Goal: Information Seeking & Learning: Learn about a topic

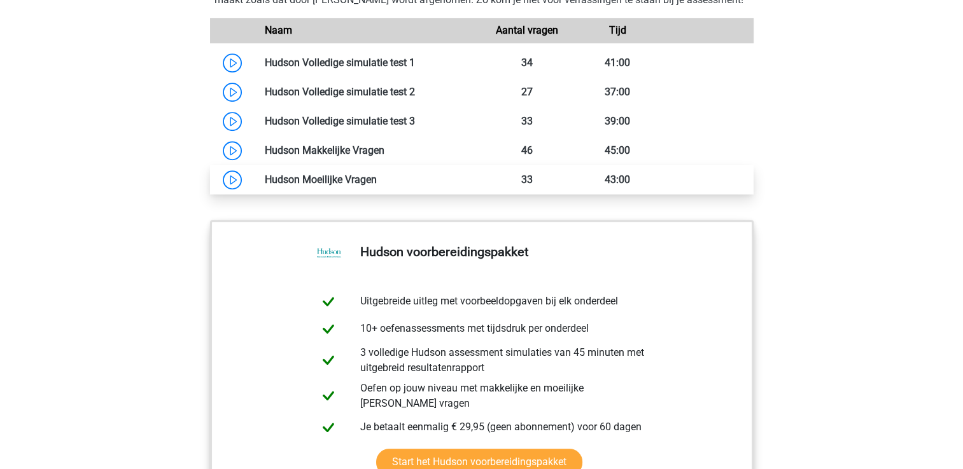
scroll to position [1081, 0]
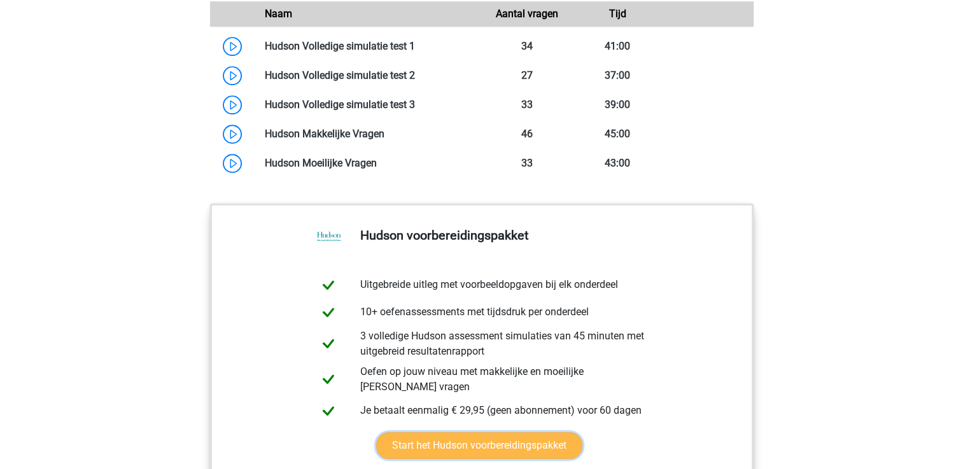
click at [504, 459] on link "Start het Hudson voorbereidingspakket" at bounding box center [479, 446] width 206 height 27
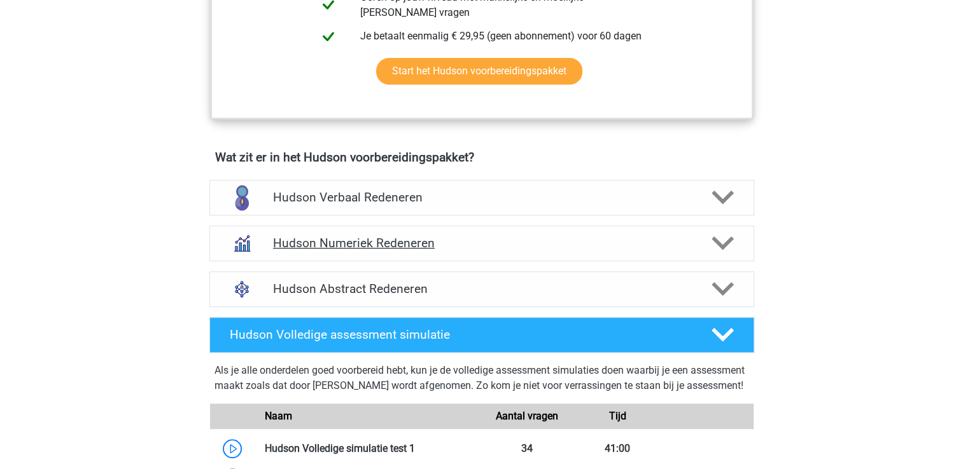
scroll to position [700, 0]
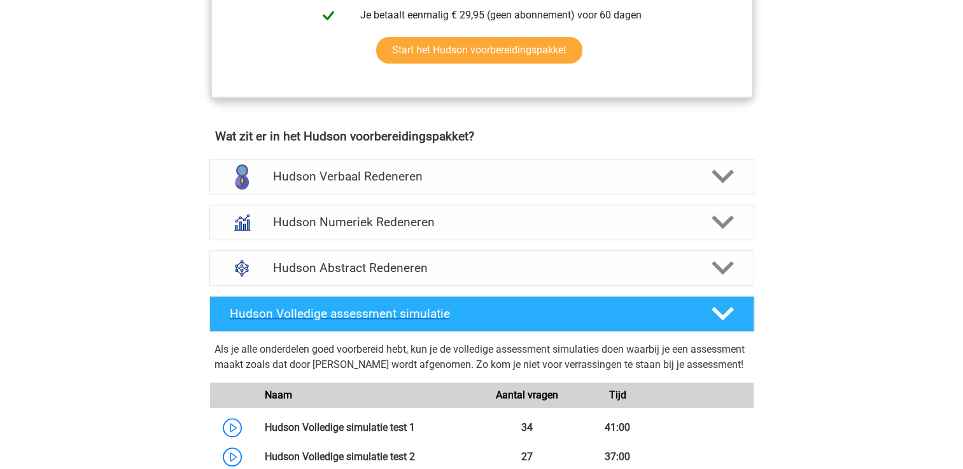
click at [727, 314] on polygon at bounding box center [722, 314] width 22 height 14
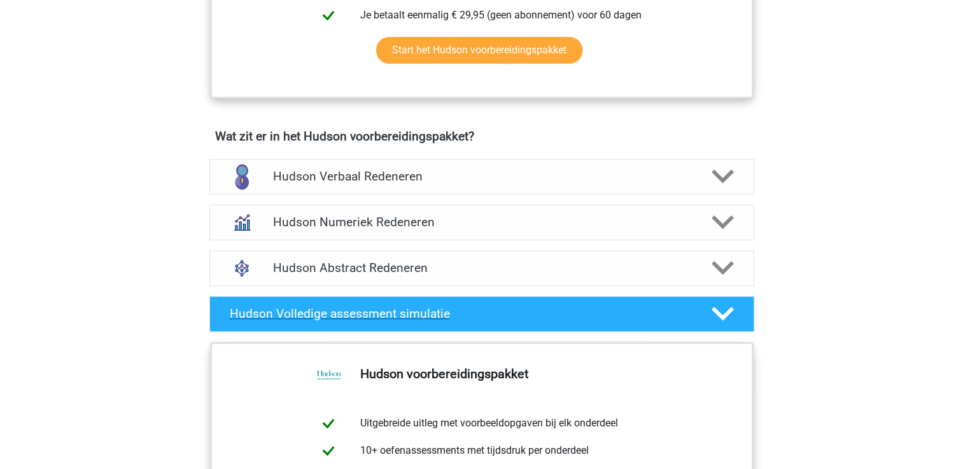
click at [721, 312] on icon at bounding box center [722, 314] width 22 height 22
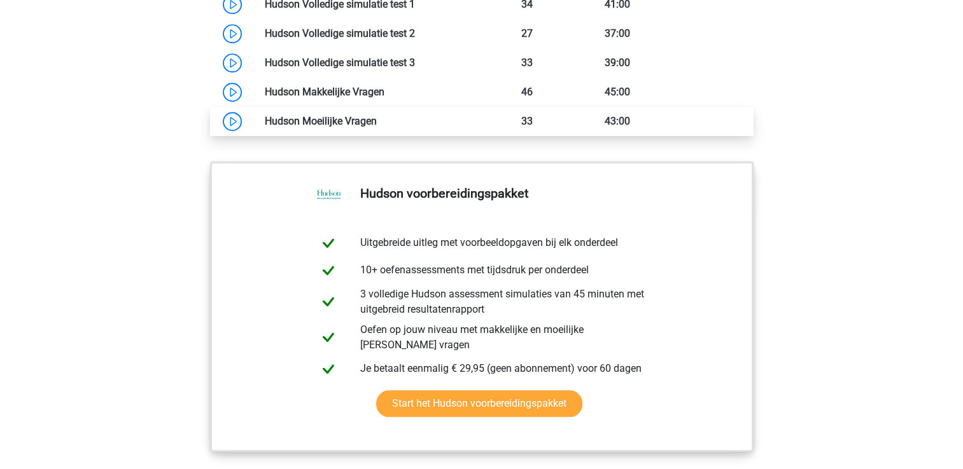
scroll to position [1145, 0]
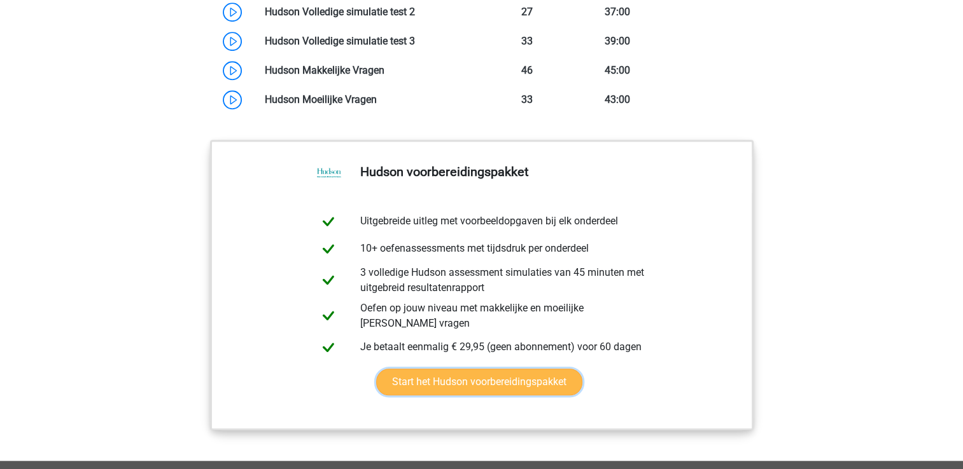
click at [456, 396] on link "Start het Hudson voorbereidingspakket" at bounding box center [479, 382] width 206 height 27
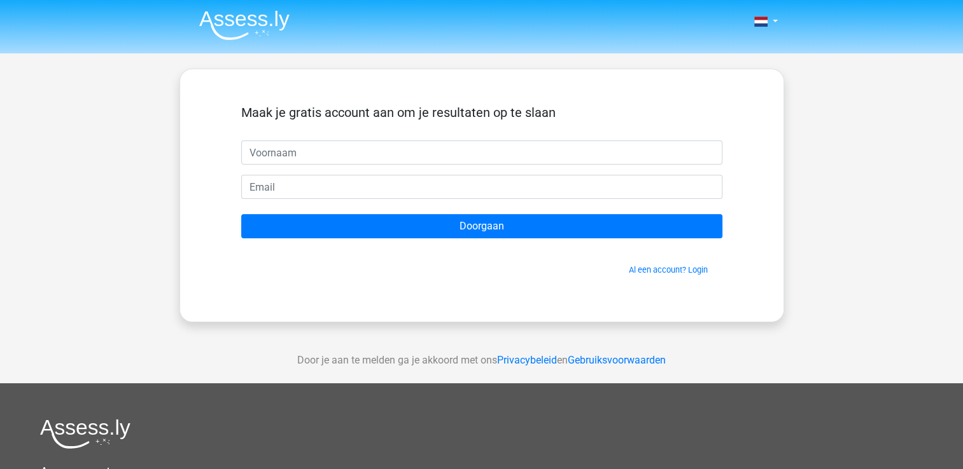
click at [315, 153] on input "text" at bounding box center [481, 153] width 481 height 24
type input "s"
type input "Simone van Meurs"
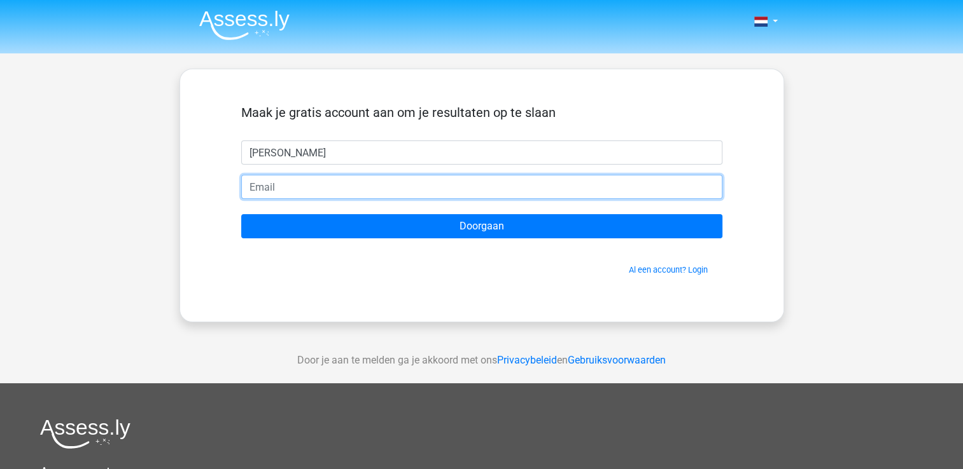
click at [282, 183] on input "email" at bounding box center [481, 187] width 481 height 24
type input "[PERSON_NAME][EMAIL_ADDRESS][DOMAIN_NAME]"
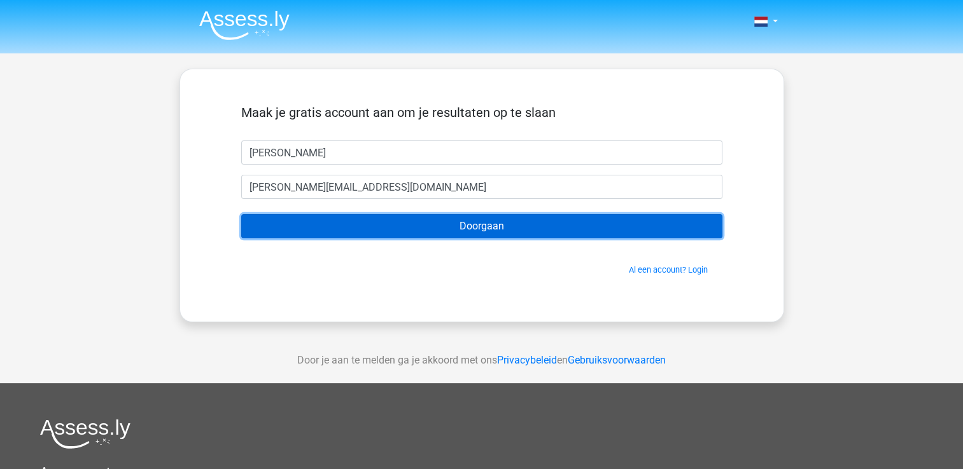
click at [432, 226] on input "Doorgaan" at bounding box center [481, 226] width 481 height 24
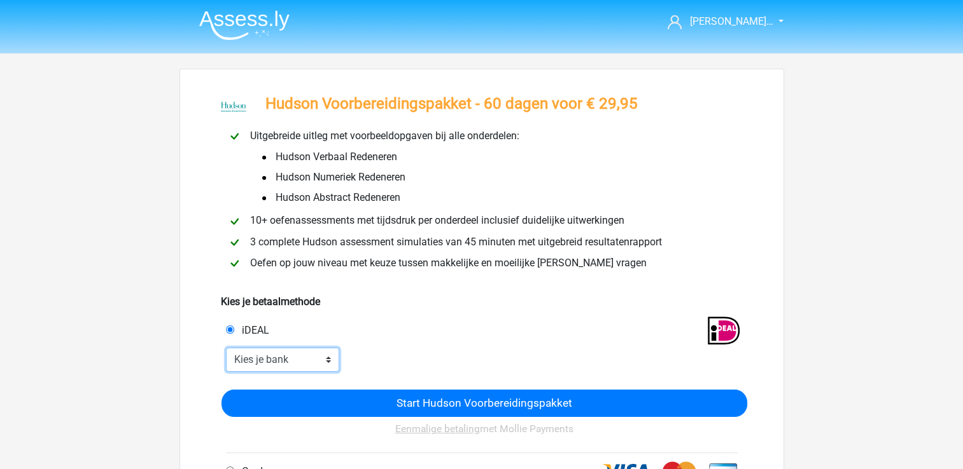
click at [293, 365] on select "Kies je bank ABN AMRO ING Rabobank ASN Bank bunq Knab N26 NN Regiobank Revolut …" at bounding box center [283, 360] width 114 height 24
select select "ideal_[SWIFT_CODE]"
click at [226, 349] on select "Kies je bank ABN AMRO ING Rabobank ASN Bank bunq Knab N26 NN Regiobank Revolut …" at bounding box center [283, 360] width 114 height 24
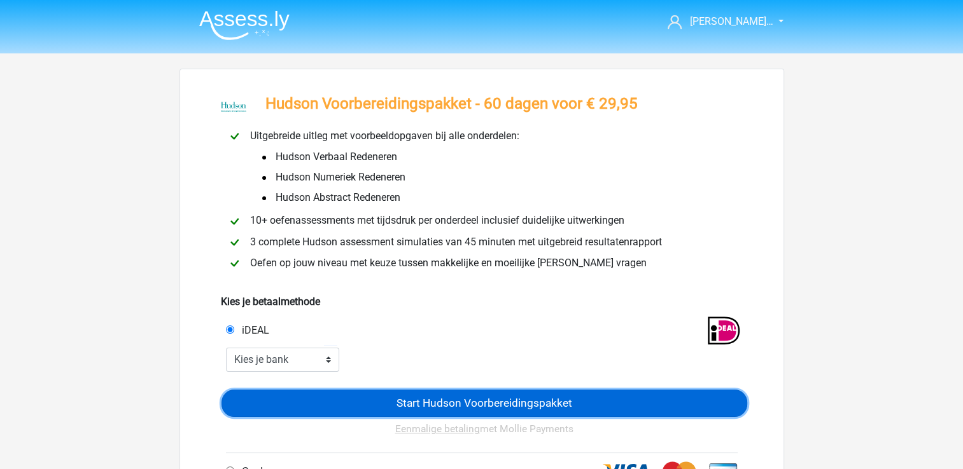
click at [479, 407] on input "Start Hudson Voorbereidingspakket" at bounding box center [483, 403] width 525 height 27
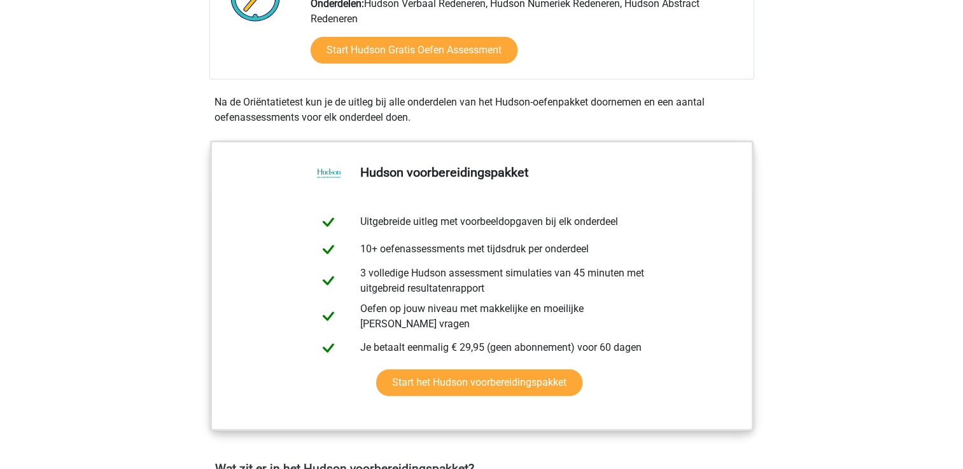
scroll to position [382, 0]
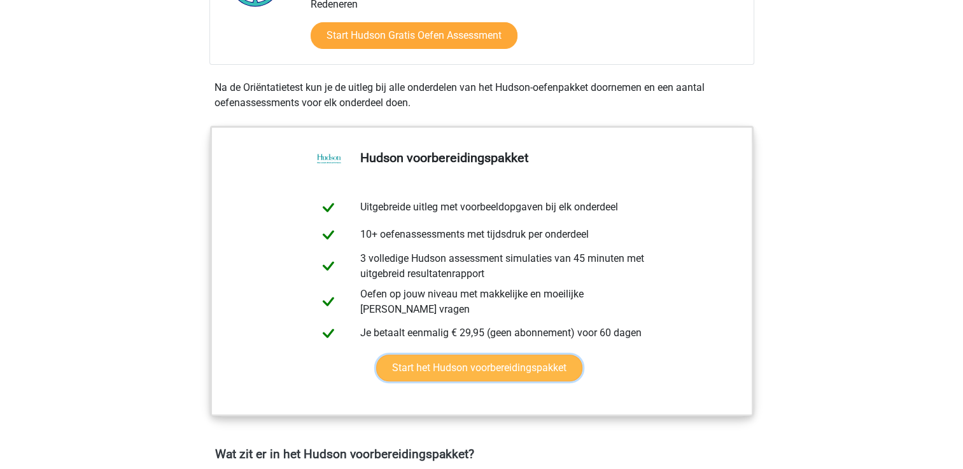
click at [537, 370] on link "Start het Hudson voorbereidingspakket" at bounding box center [479, 368] width 206 height 27
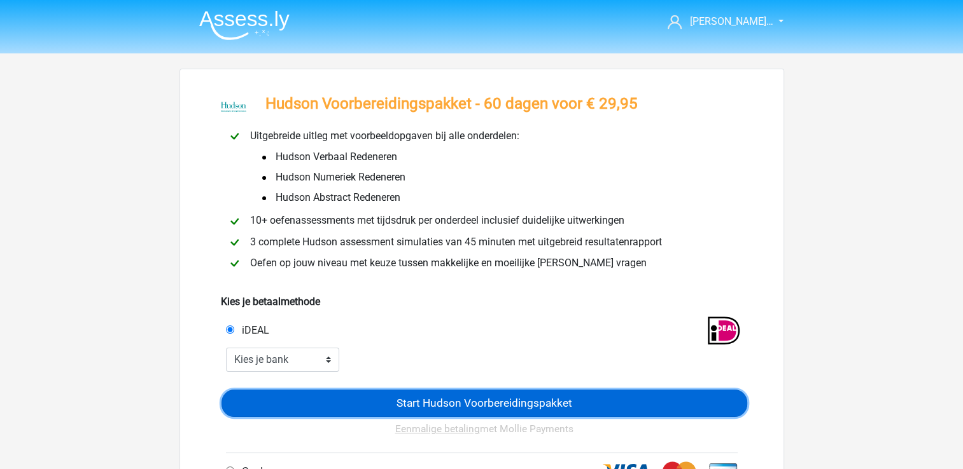
click at [482, 399] on input "Start Hudson Voorbereidingspakket" at bounding box center [483, 403] width 525 height 27
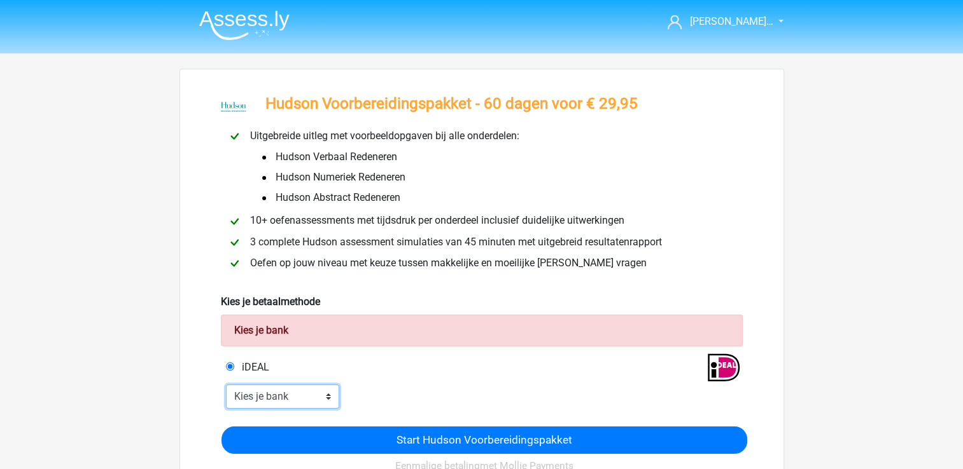
click at [268, 393] on select "Kies je bank ABN AMRO ING Rabobank ASN Bank bunq Knab N26 NN Regiobank Revolut …" at bounding box center [283, 397] width 114 height 24
select select "ideal_ABNANL2A"
click at [226, 386] on select "Kies je bank ABN AMRO ING Rabobank ASN Bank bunq Knab N26 NN Regiobank Revolut …" at bounding box center [283, 397] width 114 height 24
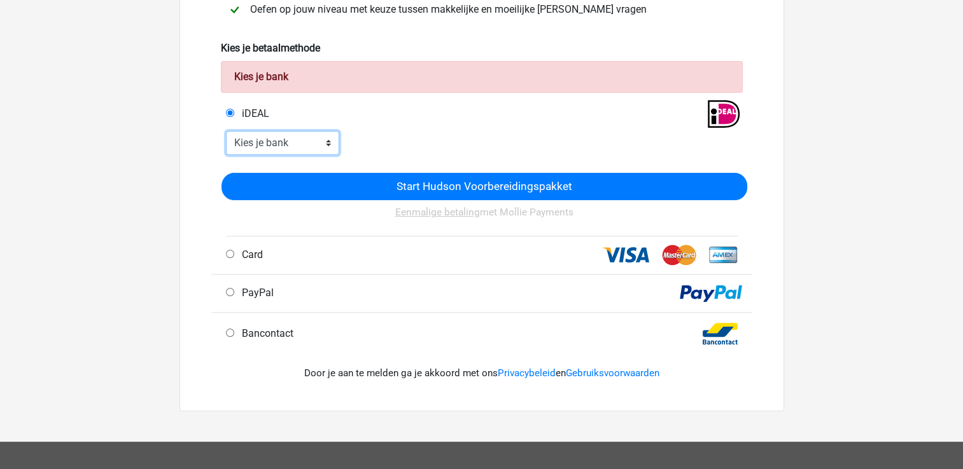
scroll to position [254, 0]
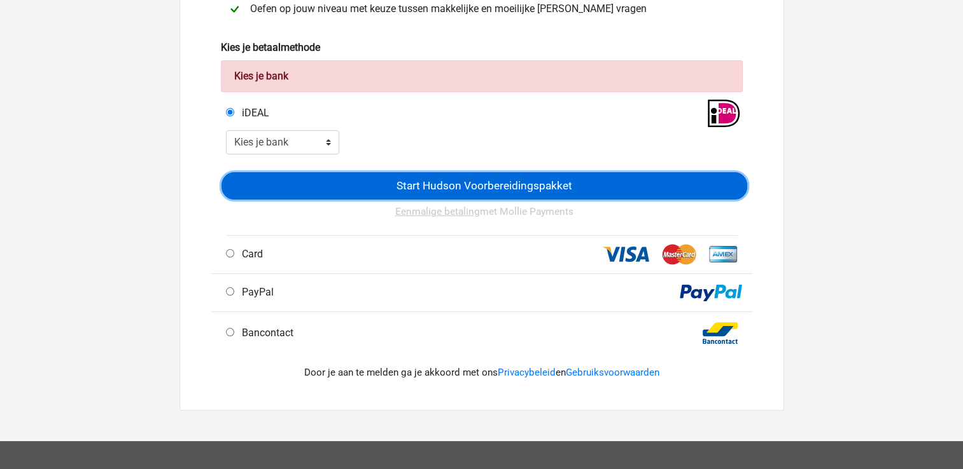
click at [493, 187] on input "Start Hudson Voorbereidingspakket" at bounding box center [483, 185] width 525 height 27
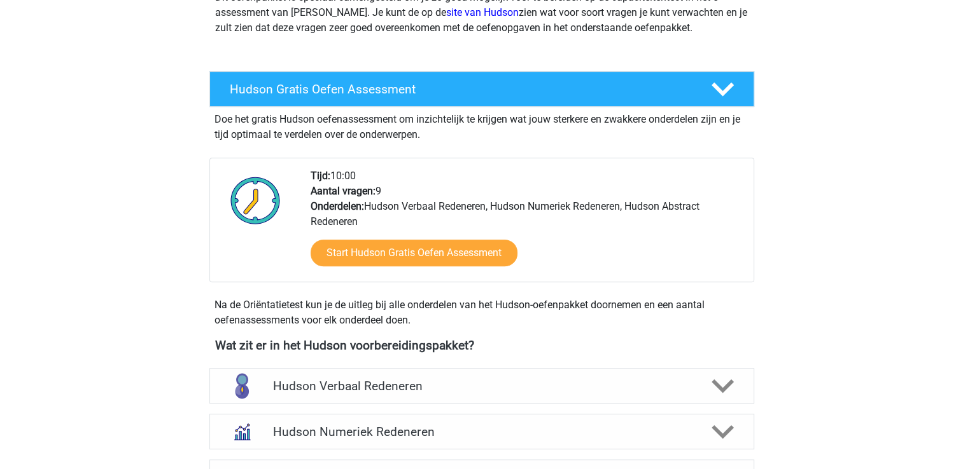
scroll to position [509, 0]
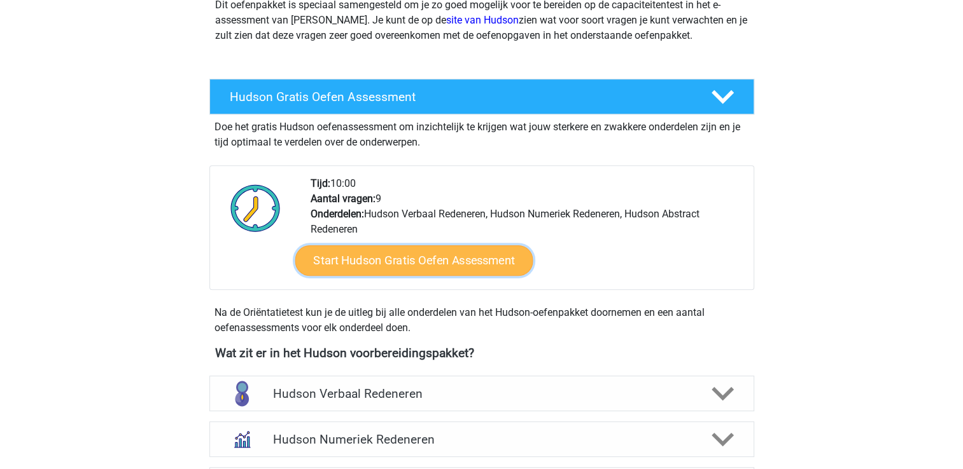
click at [452, 258] on link "Start Hudson Gratis Oefen Assessment" at bounding box center [414, 261] width 238 height 31
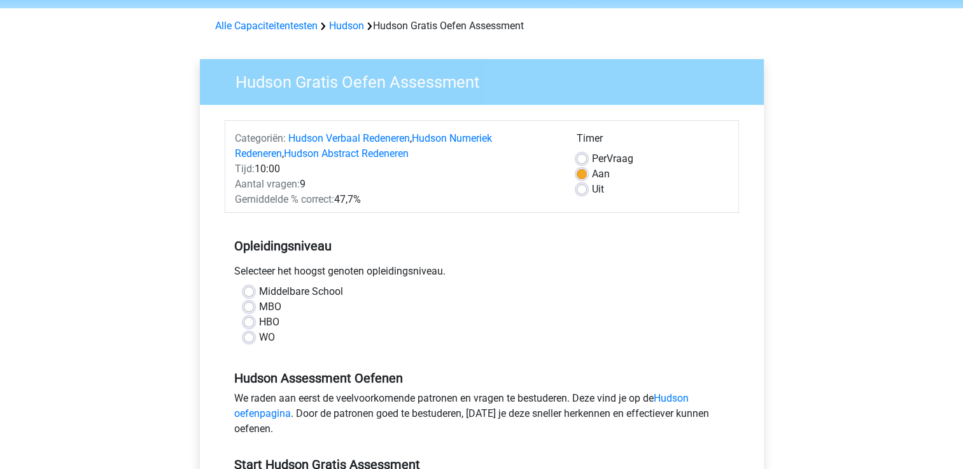
scroll to position [64, 0]
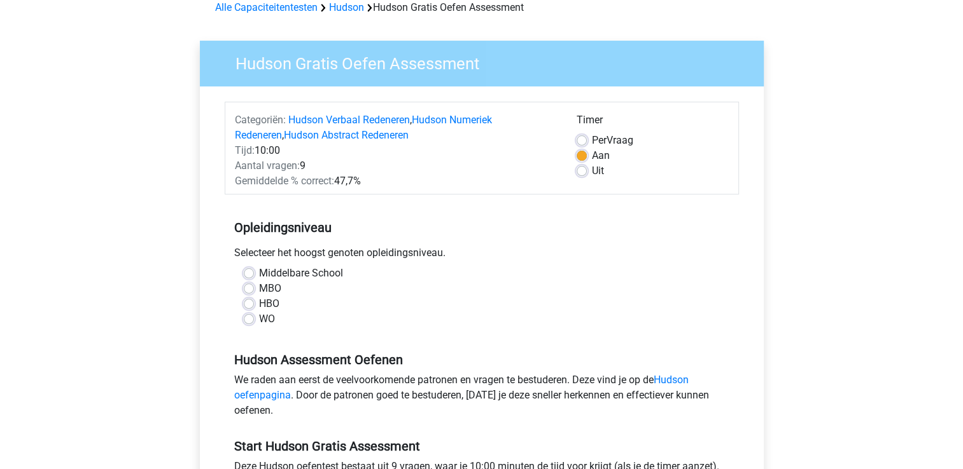
click at [259, 319] on label "WO" at bounding box center [267, 319] width 16 height 15
click at [249, 319] on input "WO" at bounding box center [249, 318] width 10 height 13
radio input "true"
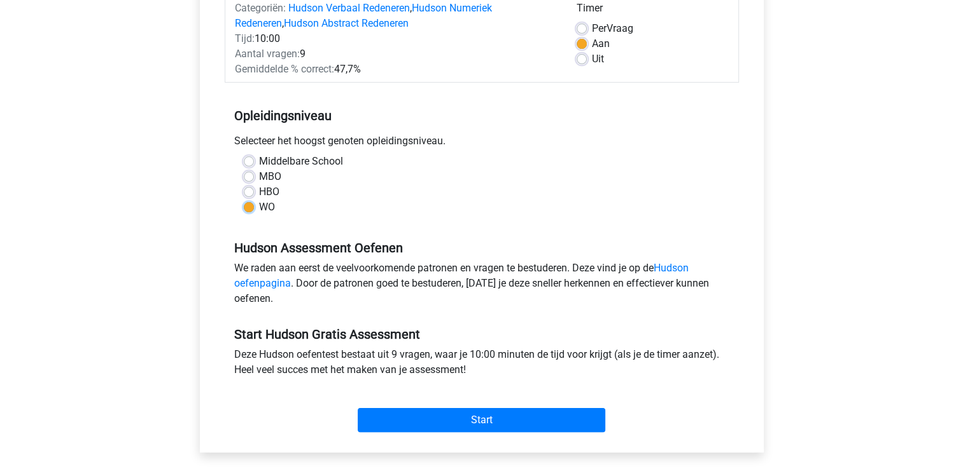
scroll to position [191, 0]
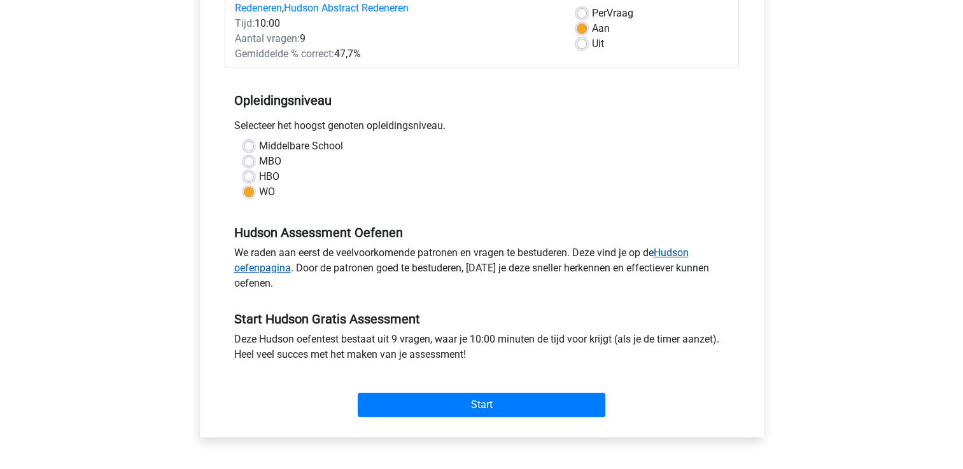
click at [670, 254] on link "Hudson oefenpagina" at bounding box center [461, 260] width 454 height 27
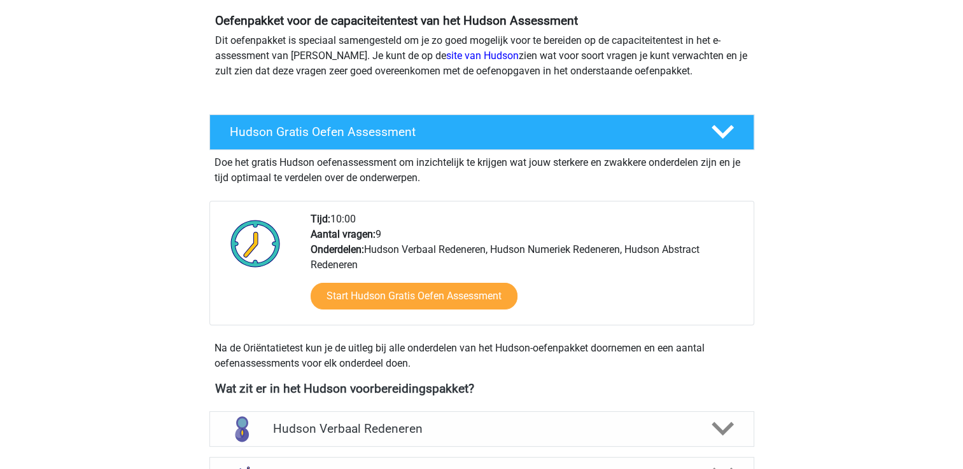
scroll to position [127, 0]
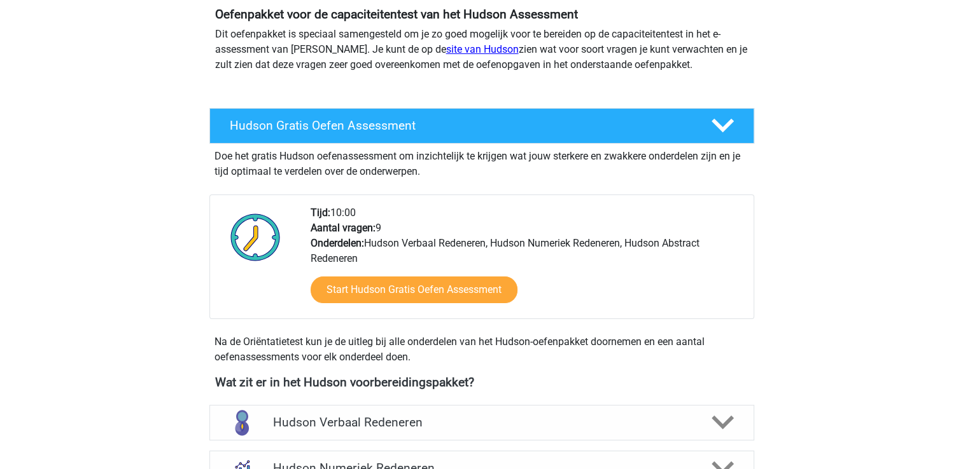
click at [457, 52] on link "site van Hudson" at bounding box center [482, 49] width 73 height 12
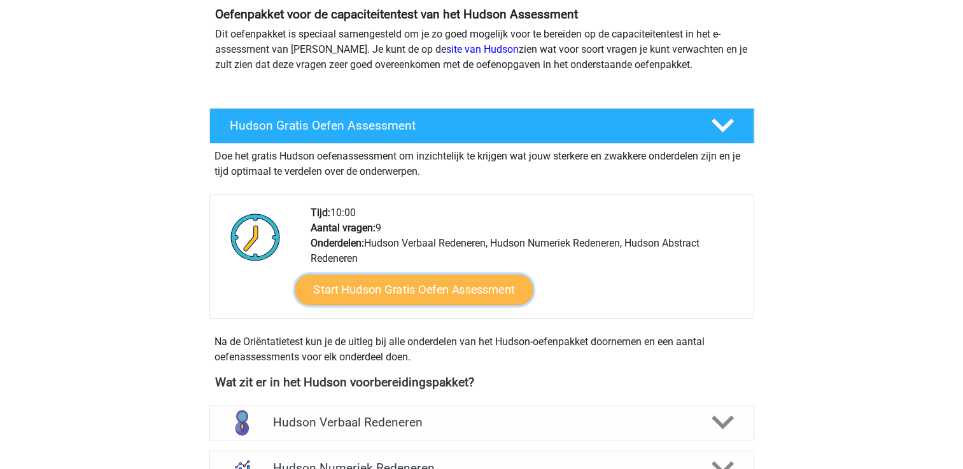
click at [414, 294] on link "Start Hudson Gratis Oefen Assessment" at bounding box center [414, 290] width 238 height 31
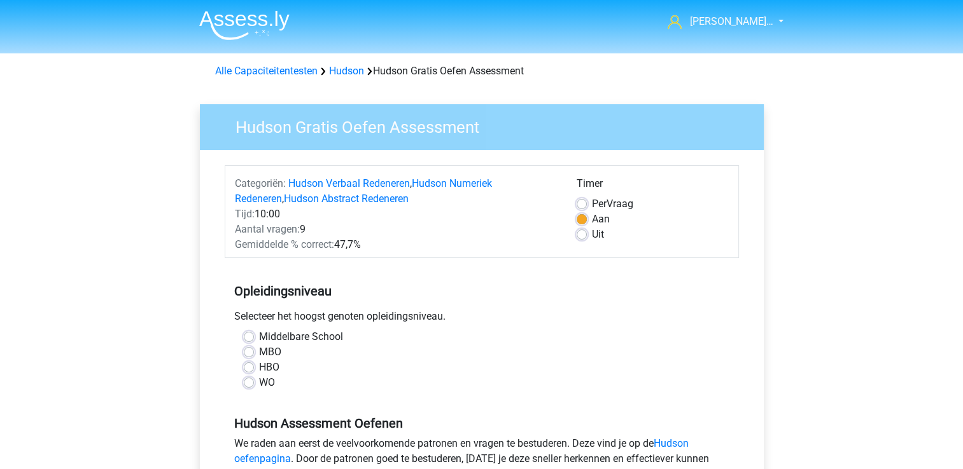
click at [242, 386] on div "Middelbare School MBO HBO WO" at bounding box center [481, 360] width 495 height 61
click at [259, 383] on label "WO" at bounding box center [267, 382] width 16 height 15
click at [247, 383] on input "WO" at bounding box center [249, 381] width 10 height 13
radio input "true"
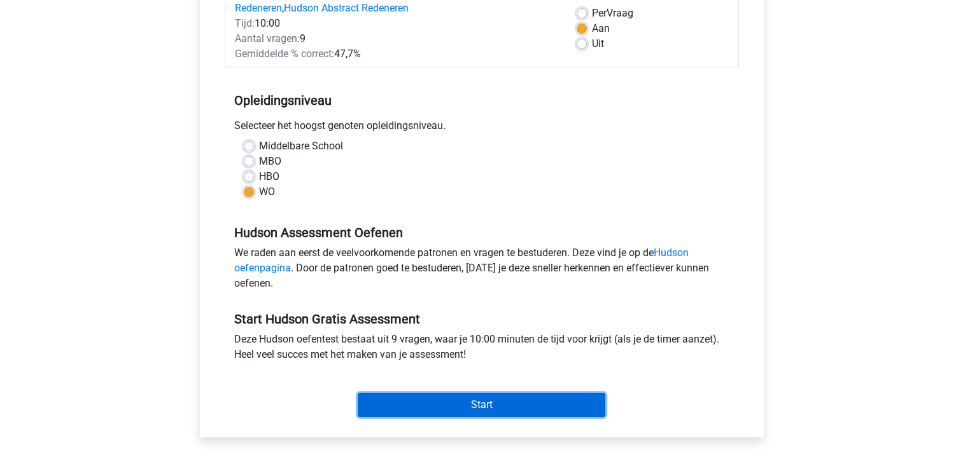
click at [471, 405] on input "Start" at bounding box center [481, 405] width 247 height 24
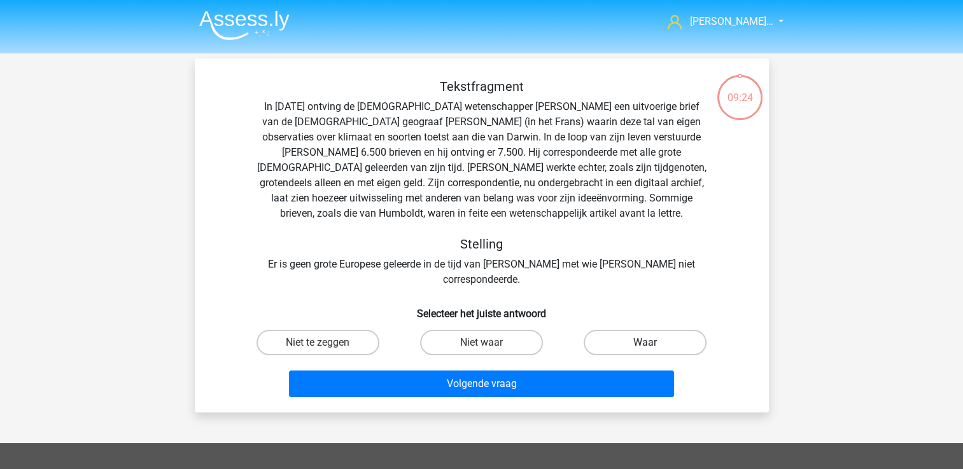
click at [654, 335] on label "Waar" at bounding box center [644, 342] width 123 height 25
click at [653, 343] on input "Waar" at bounding box center [649, 347] width 8 height 8
radio input "true"
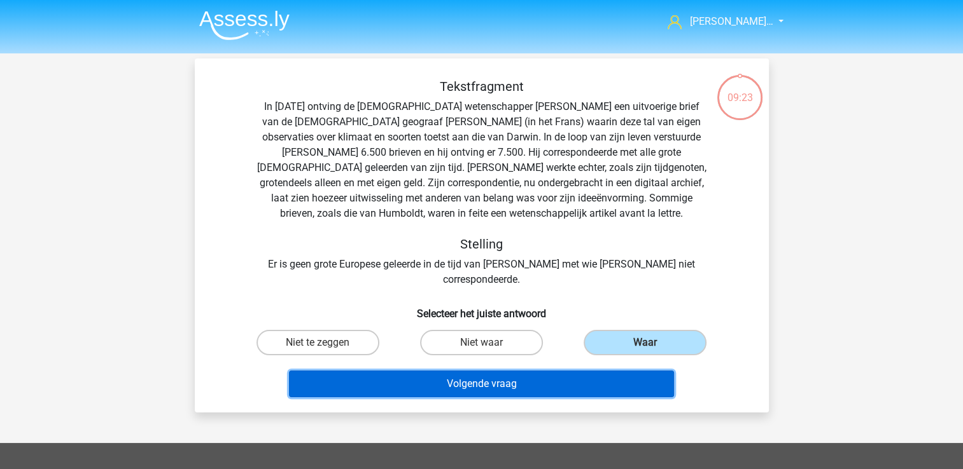
click at [618, 371] on button "Volgende vraag" at bounding box center [481, 384] width 385 height 27
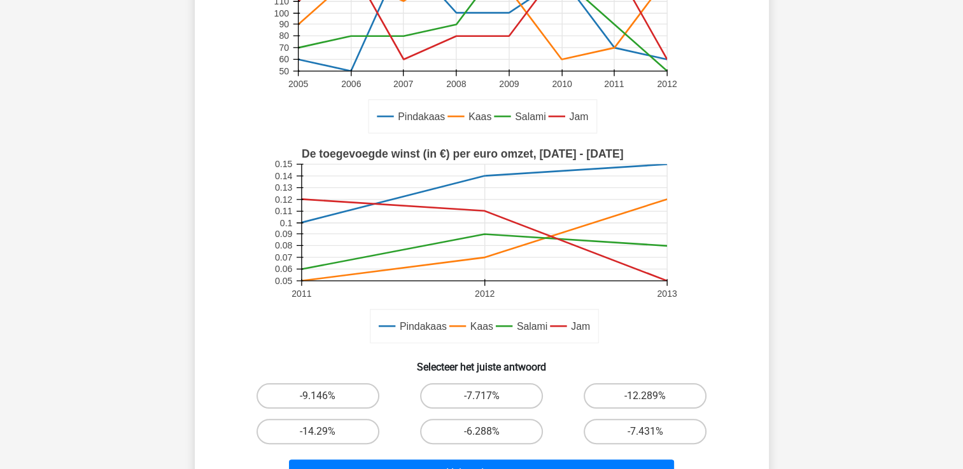
scroll to position [249, 0]
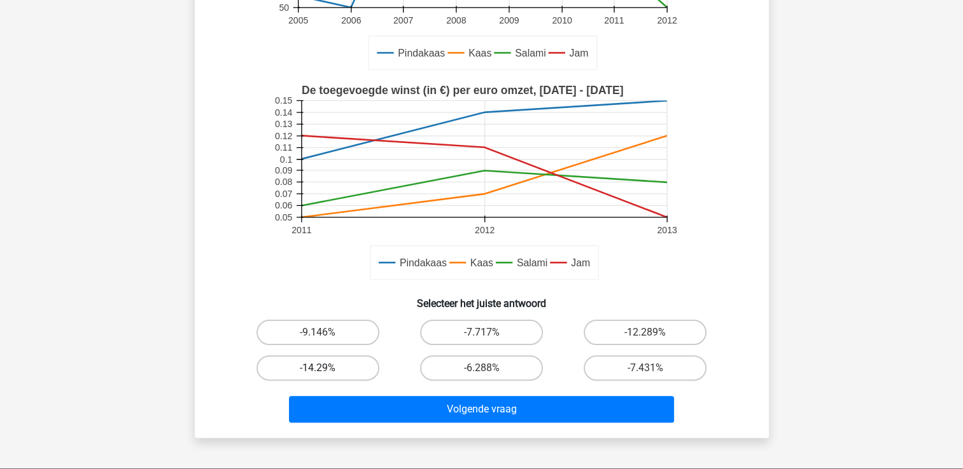
click at [333, 371] on label "-14.29%" at bounding box center [317, 368] width 123 height 25
click at [326, 371] on input "-14.29%" at bounding box center [321, 372] width 8 height 8
radio input "true"
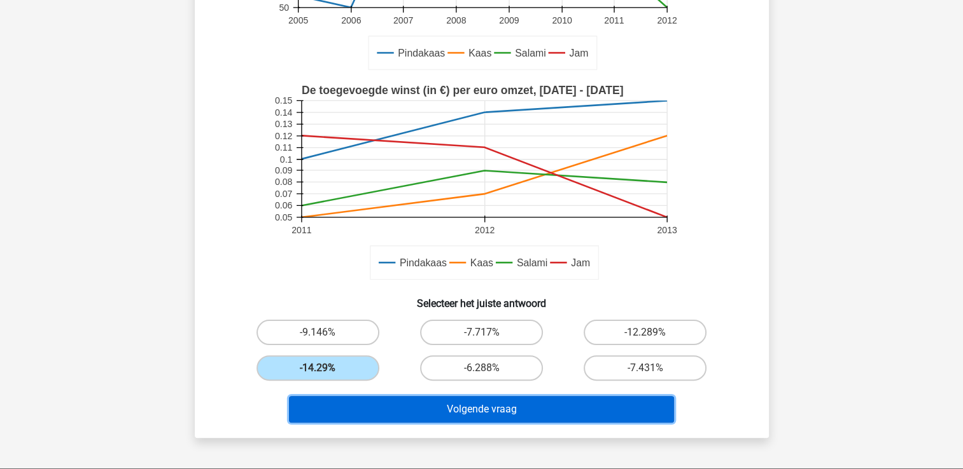
click at [446, 411] on button "Volgende vraag" at bounding box center [481, 409] width 385 height 27
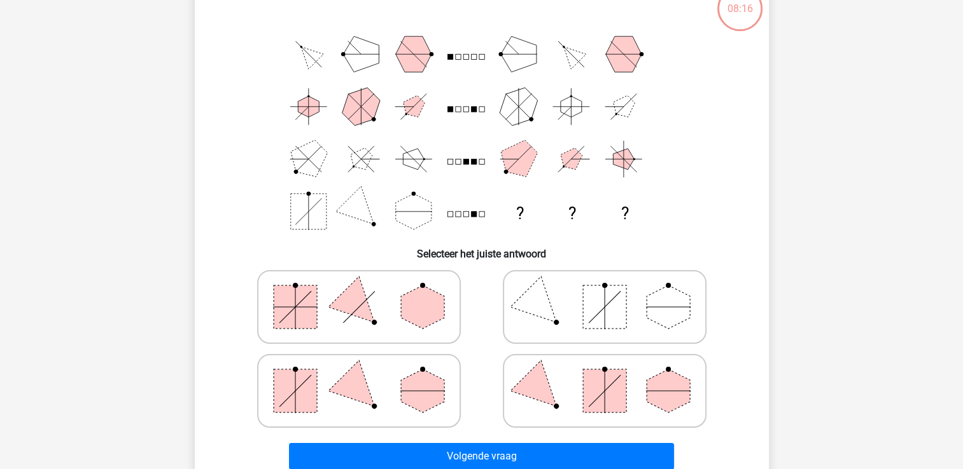
scroll to position [59, 0]
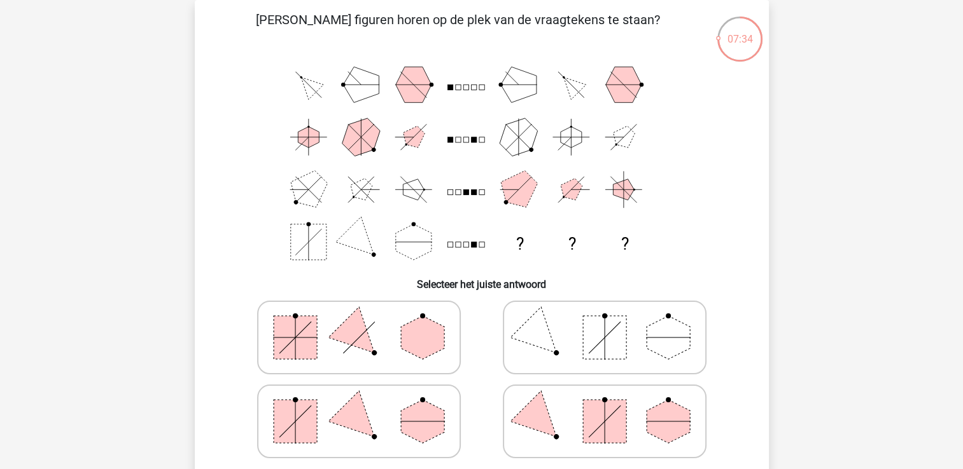
click at [526, 428] on icon at bounding box center [604, 422] width 191 height 64
click at [604, 406] on input "radio" at bounding box center [608, 402] width 8 height 8
radio input "true"
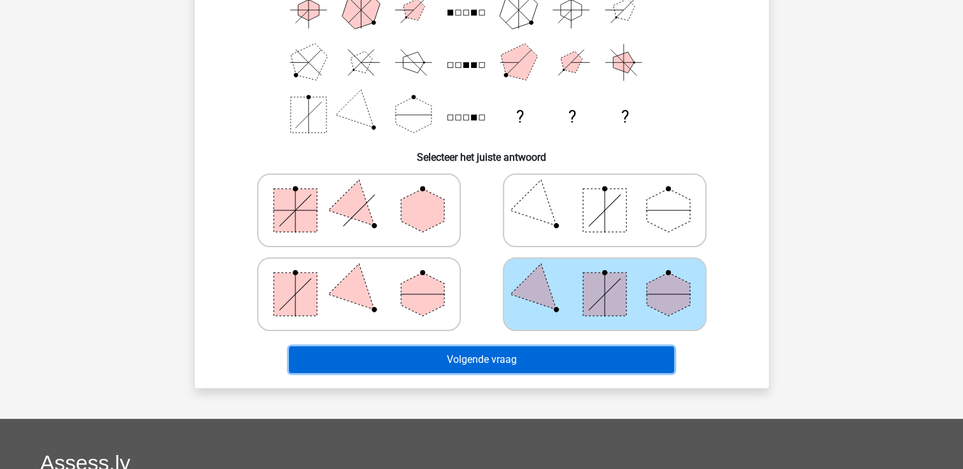
click at [596, 355] on button "Volgende vraag" at bounding box center [481, 360] width 385 height 27
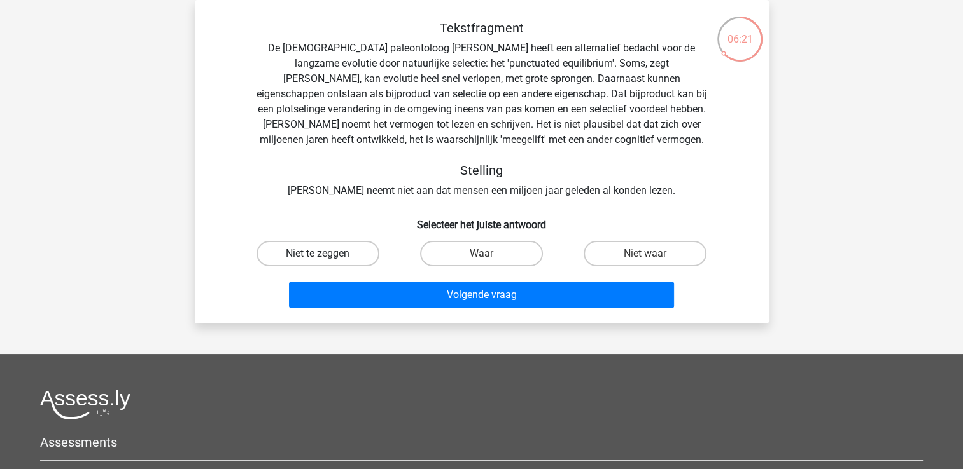
click at [326, 256] on label "Niet te zeggen" at bounding box center [317, 253] width 123 height 25
click at [326, 256] on input "Niet te zeggen" at bounding box center [321, 258] width 8 height 8
radio input "true"
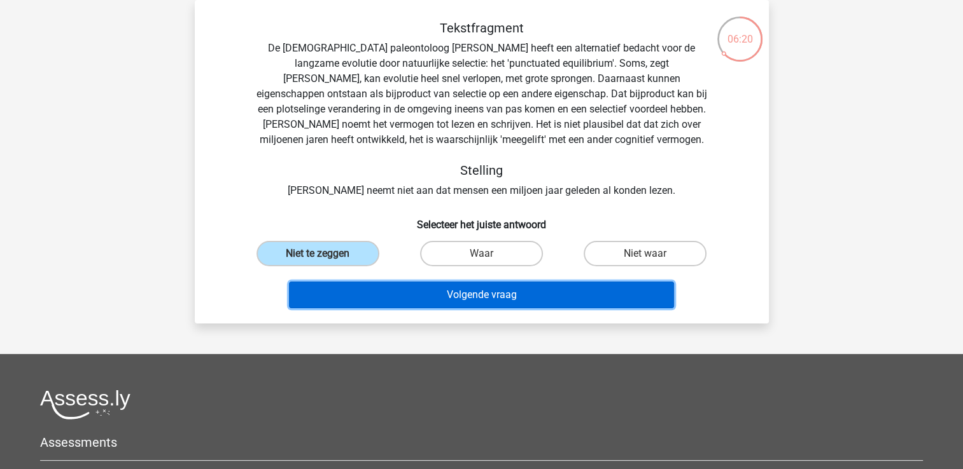
click at [453, 301] on button "Volgende vraag" at bounding box center [481, 295] width 385 height 27
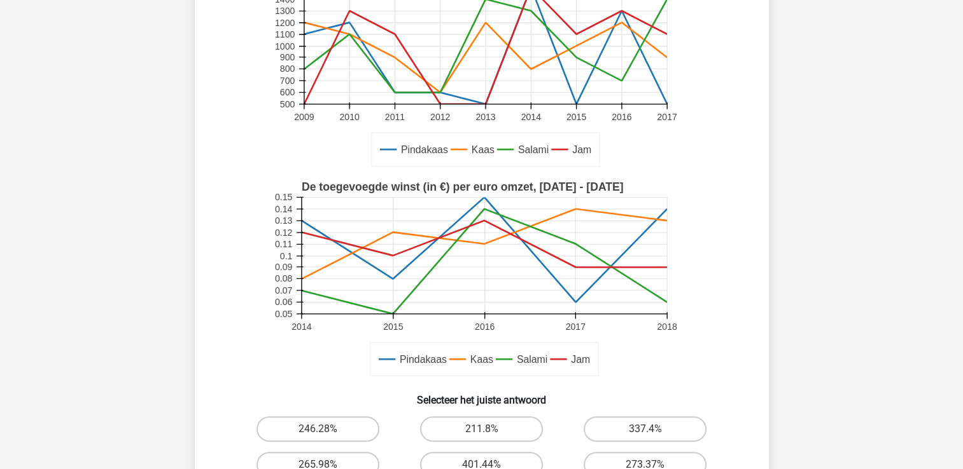
scroll to position [254, 0]
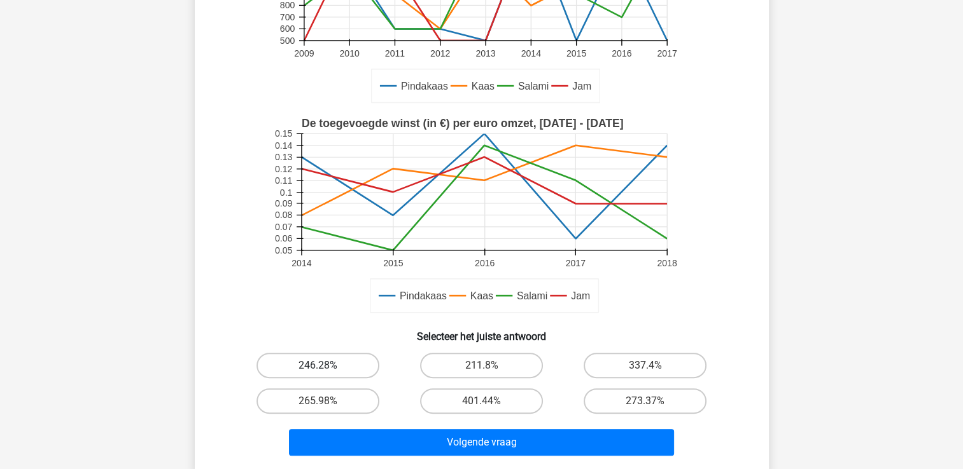
click at [323, 363] on label "246.28%" at bounding box center [317, 365] width 123 height 25
click at [323, 366] on input "246.28%" at bounding box center [321, 370] width 8 height 8
radio input "true"
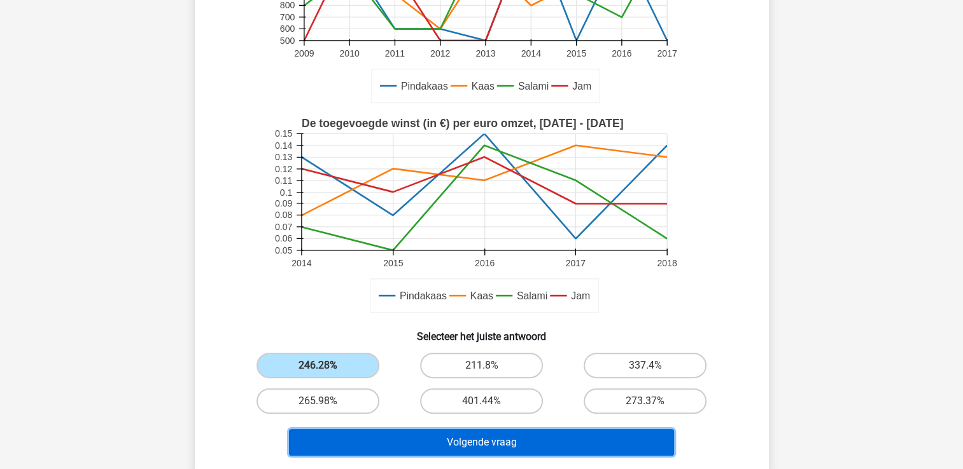
click at [501, 438] on button "Volgende vraag" at bounding box center [481, 442] width 385 height 27
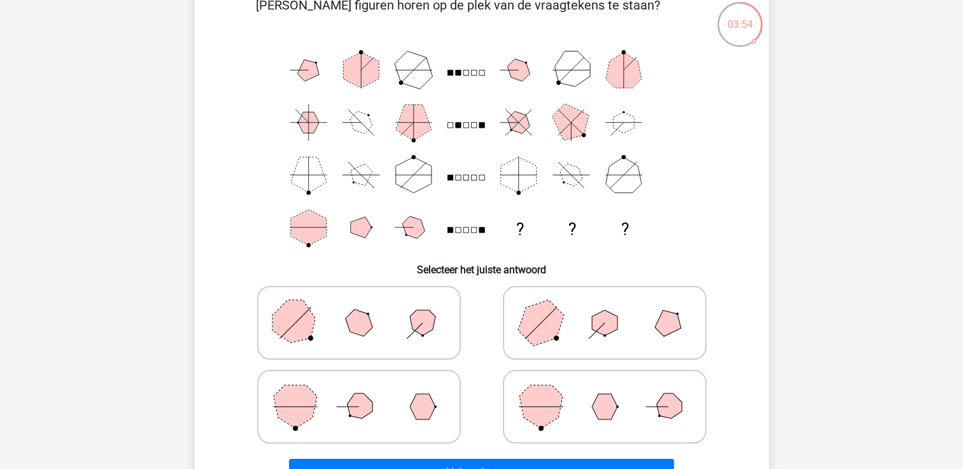
scroll to position [59, 0]
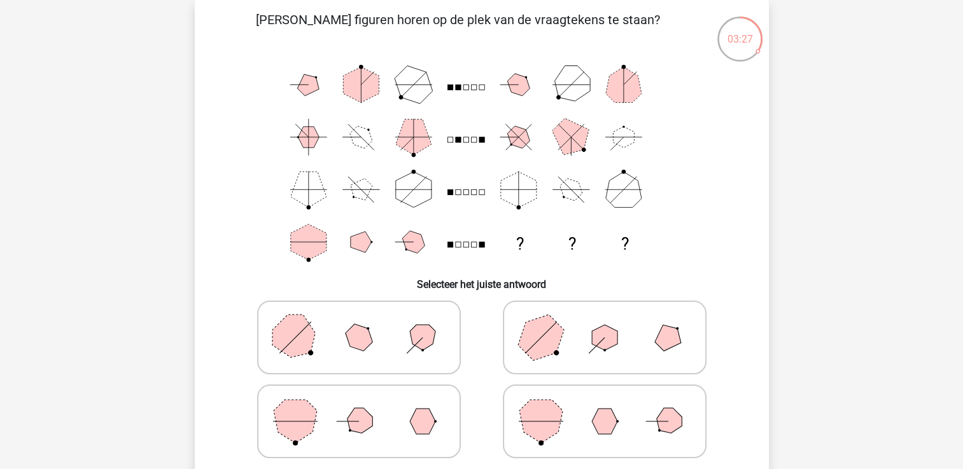
click at [414, 408] on icon at bounding box center [358, 422] width 191 height 64
click at [367, 406] on input "radio" at bounding box center [363, 402] width 8 height 8
radio input "true"
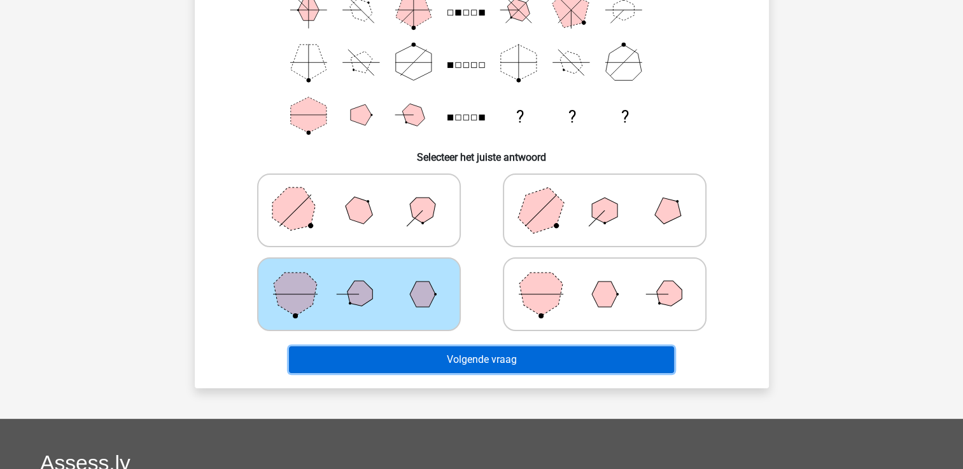
click at [592, 350] on button "Volgende vraag" at bounding box center [481, 360] width 385 height 27
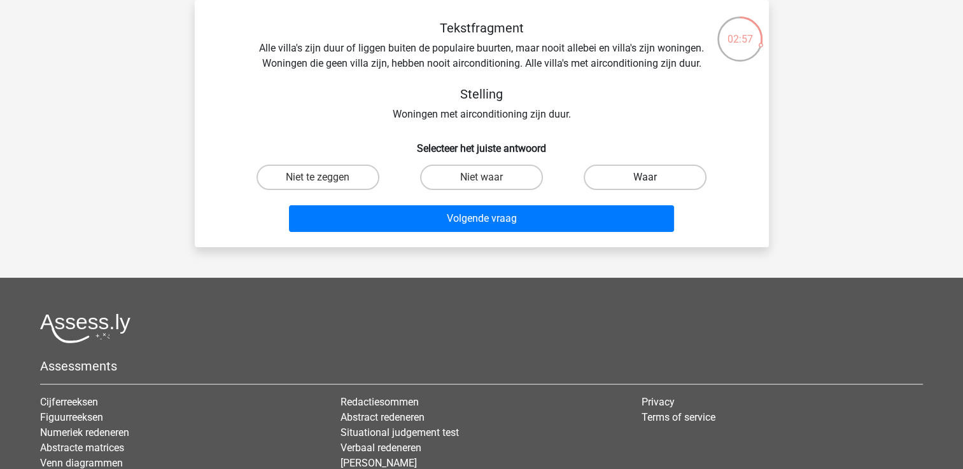
click at [618, 170] on label "Waar" at bounding box center [644, 177] width 123 height 25
click at [645, 177] on input "Waar" at bounding box center [649, 181] width 8 height 8
radio input "true"
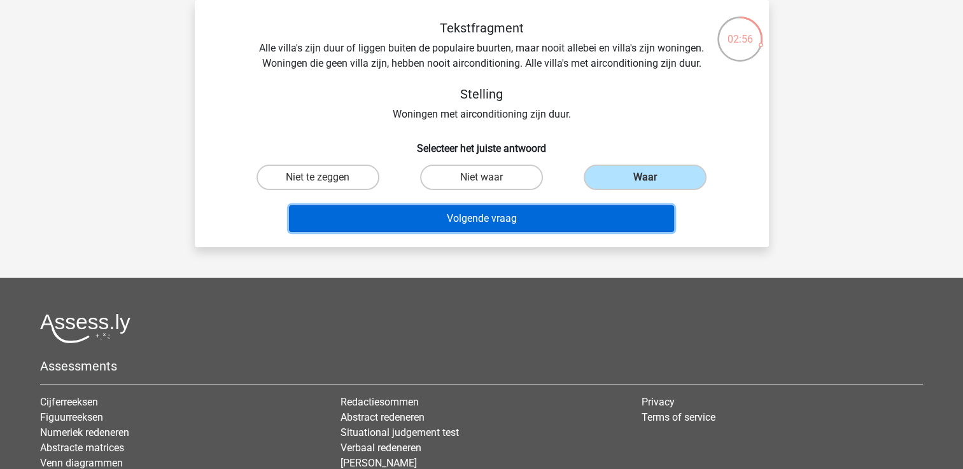
click at [566, 222] on button "Volgende vraag" at bounding box center [481, 218] width 385 height 27
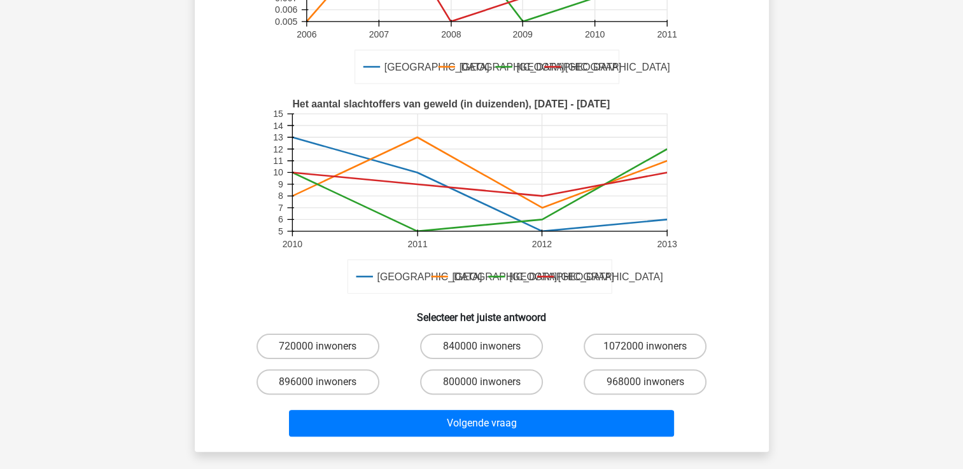
scroll to position [249, 0]
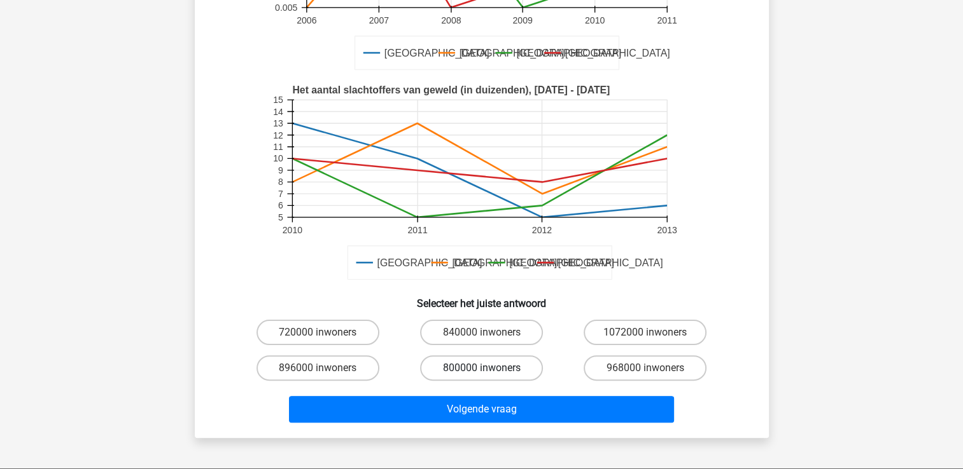
click at [474, 363] on label "800000 inwoners" at bounding box center [481, 368] width 123 height 25
click at [481, 368] on input "800000 inwoners" at bounding box center [485, 372] width 8 height 8
radio input "true"
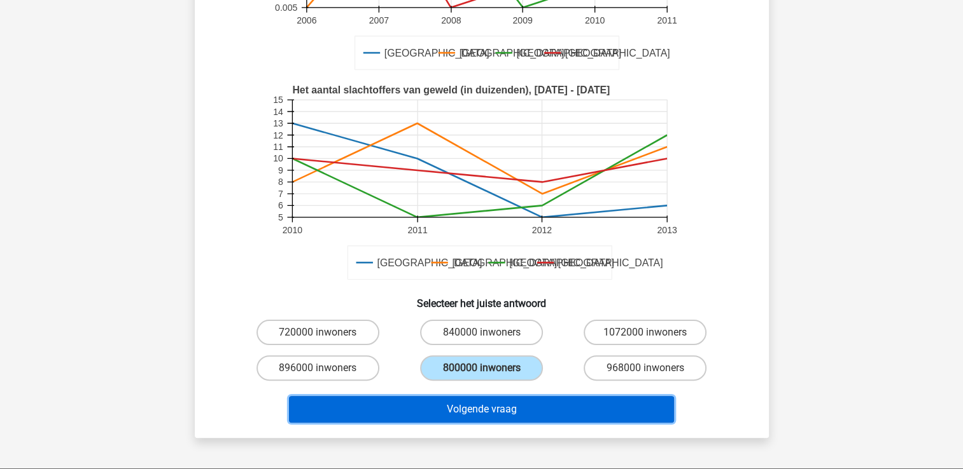
click at [500, 414] on button "Volgende vraag" at bounding box center [481, 409] width 385 height 27
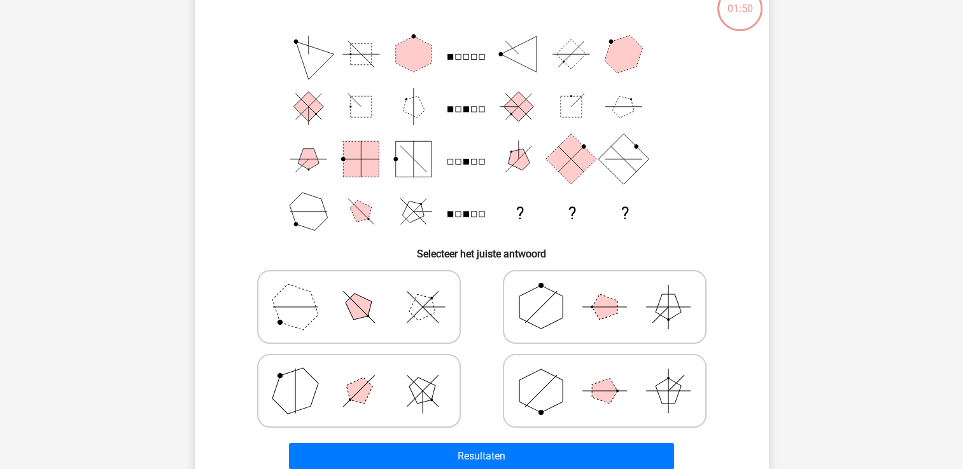
scroll to position [59, 0]
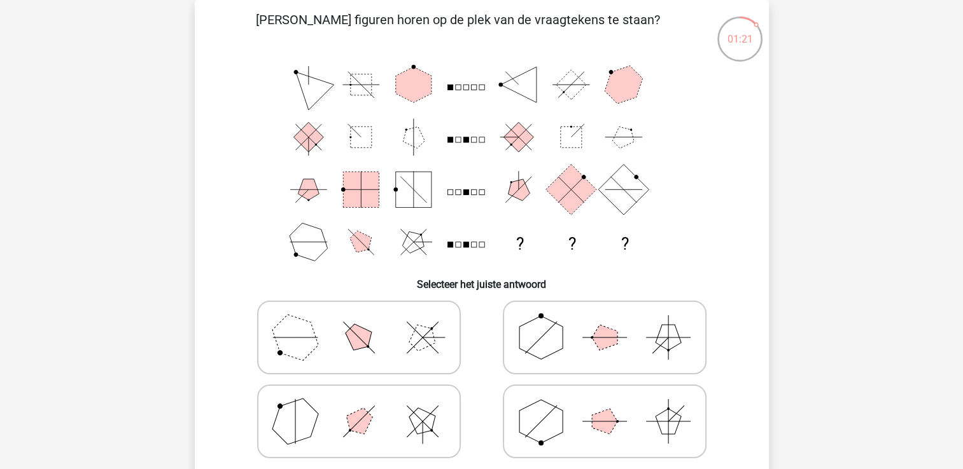
click at [539, 426] on polygon at bounding box center [540, 421] width 43 height 43
click at [604, 406] on input "radio" at bounding box center [608, 402] width 8 height 8
radio input "true"
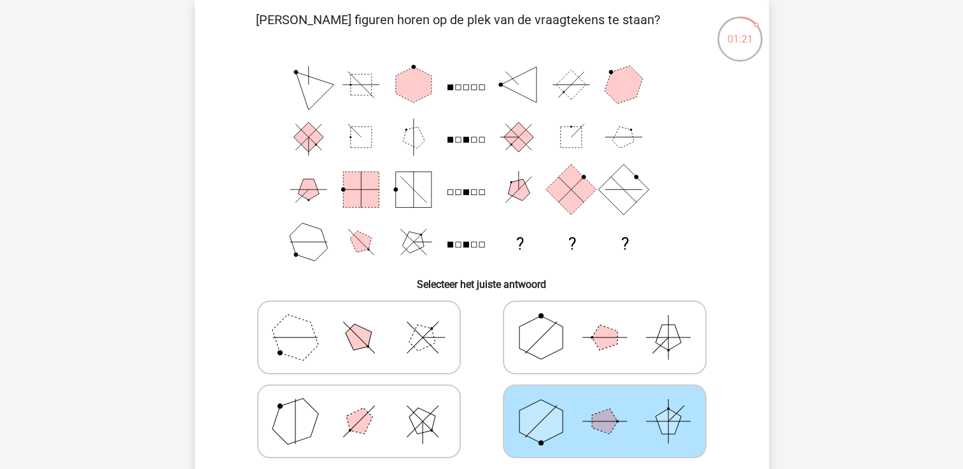
scroll to position [186, 0]
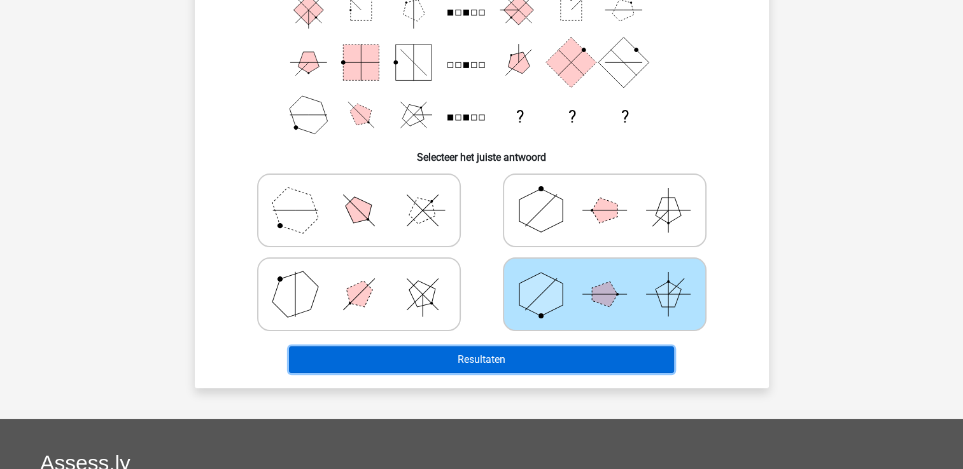
click at [562, 355] on button "Resultaten" at bounding box center [481, 360] width 385 height 27
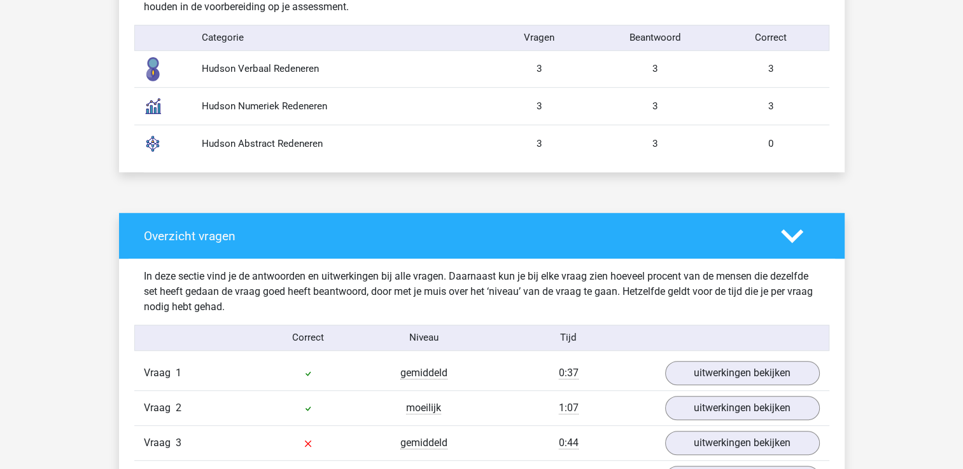
scroll to position [891, 0]
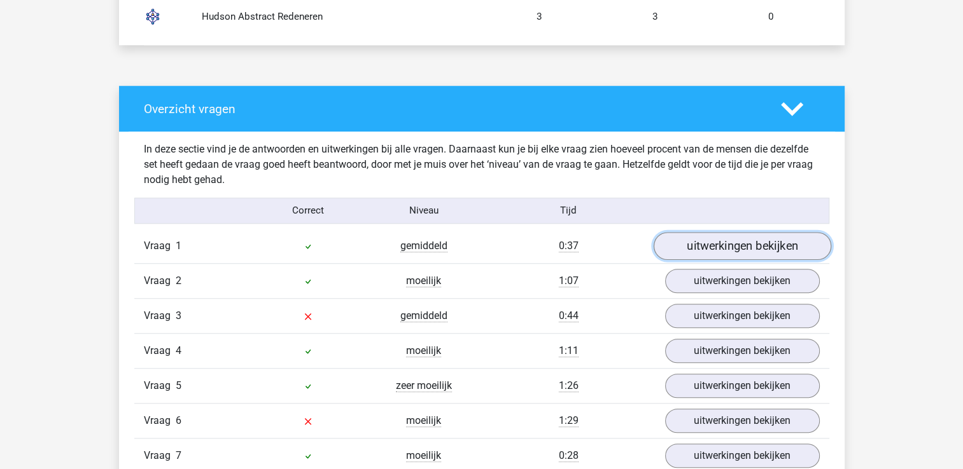
click at [713, 246] on link "uitwerkingen bekijken" at bounding box center [741, 246] width 177 height 28
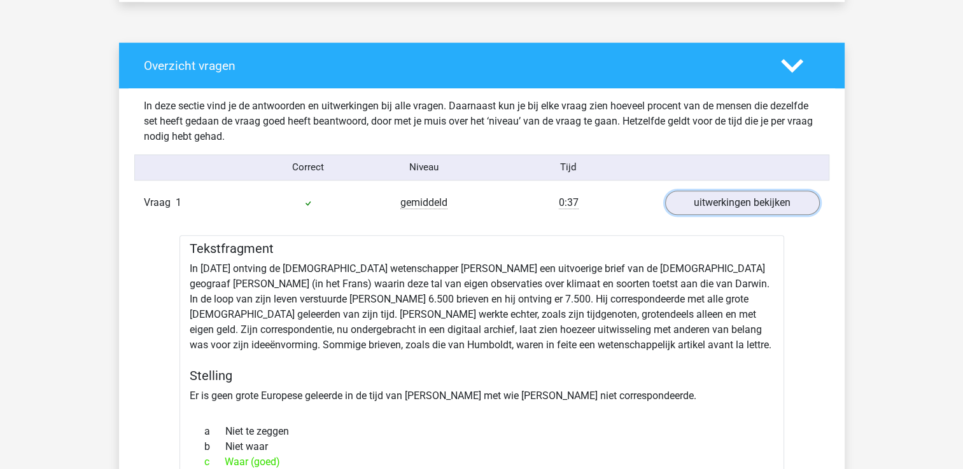
scroll to position [954, 0]
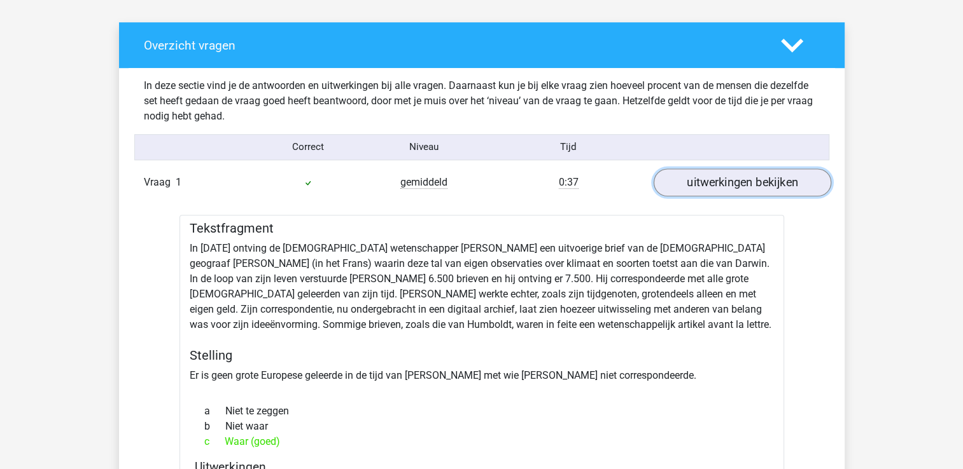
click at [747, 186] on link "uitwerkingen bekijken" at bounding box center [741, 183] width 177 height 28
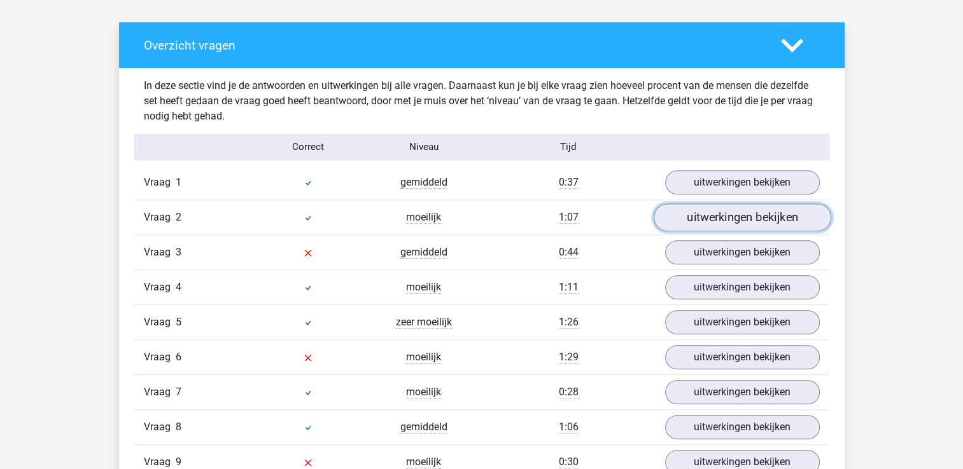
click at [735, 225] on link "uitwerkingen bekijken" at bounding box center [741, 218] width 177 height 28
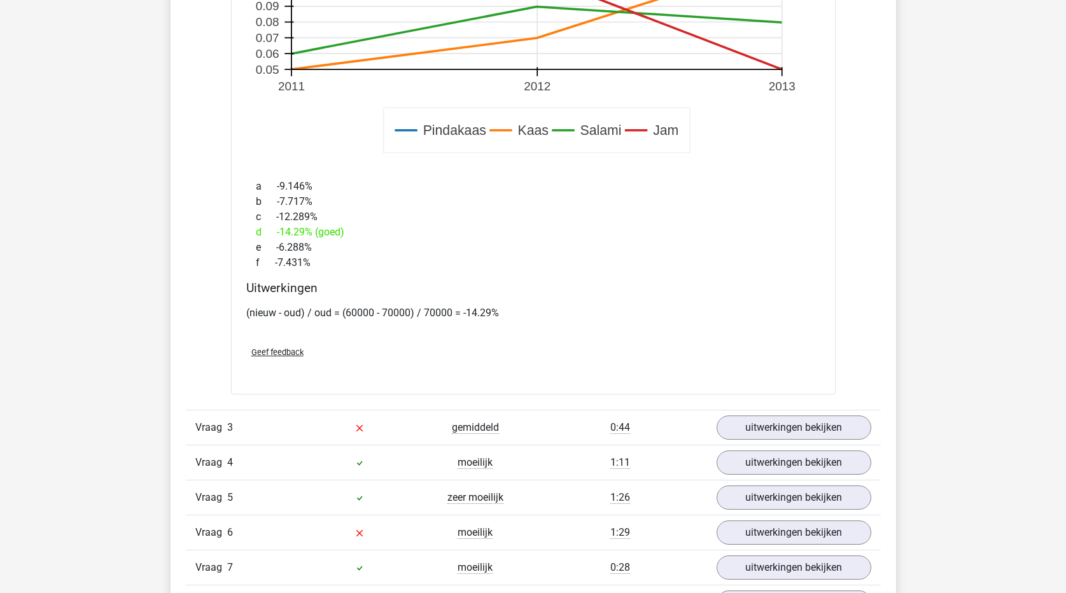
scroll to position [1646, 0]
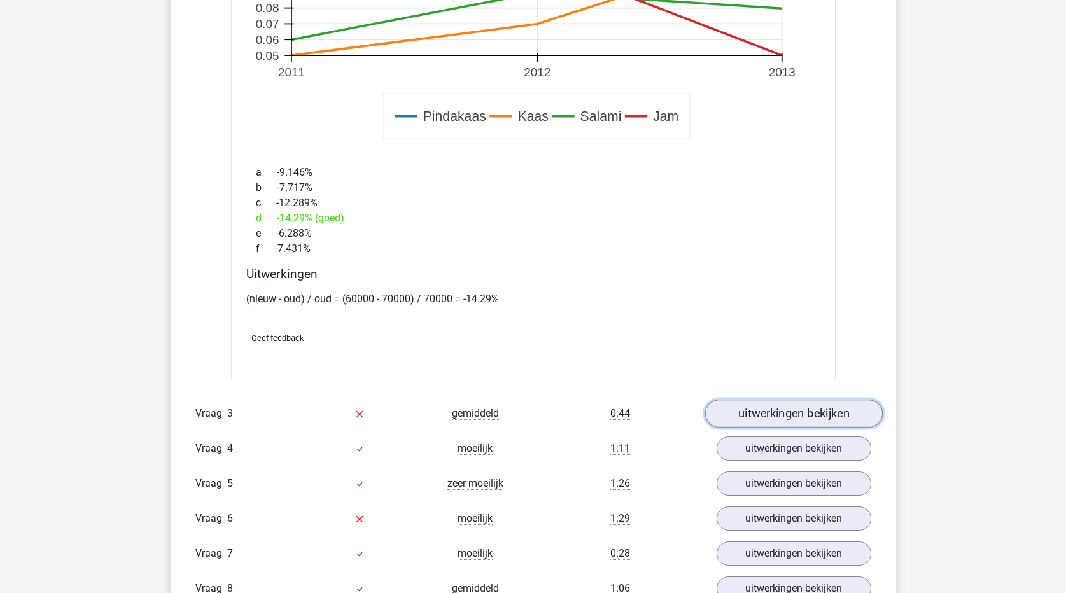
click at [802, 419] on link "uitwerkingen bekijken" at bounding box center [792, 414] width 177 height 28
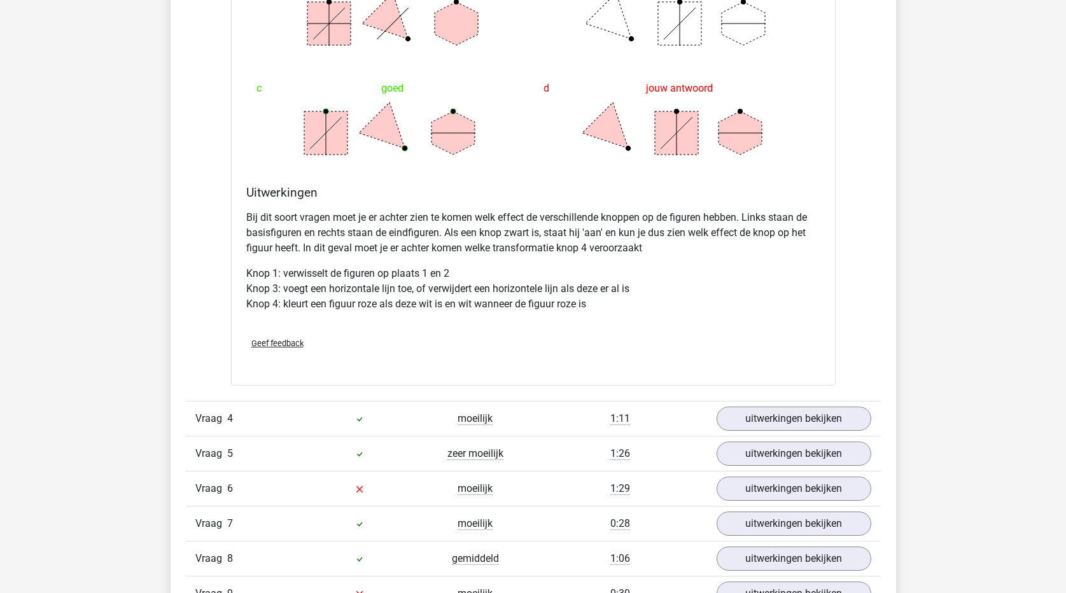
scroll to position [2537, 0]
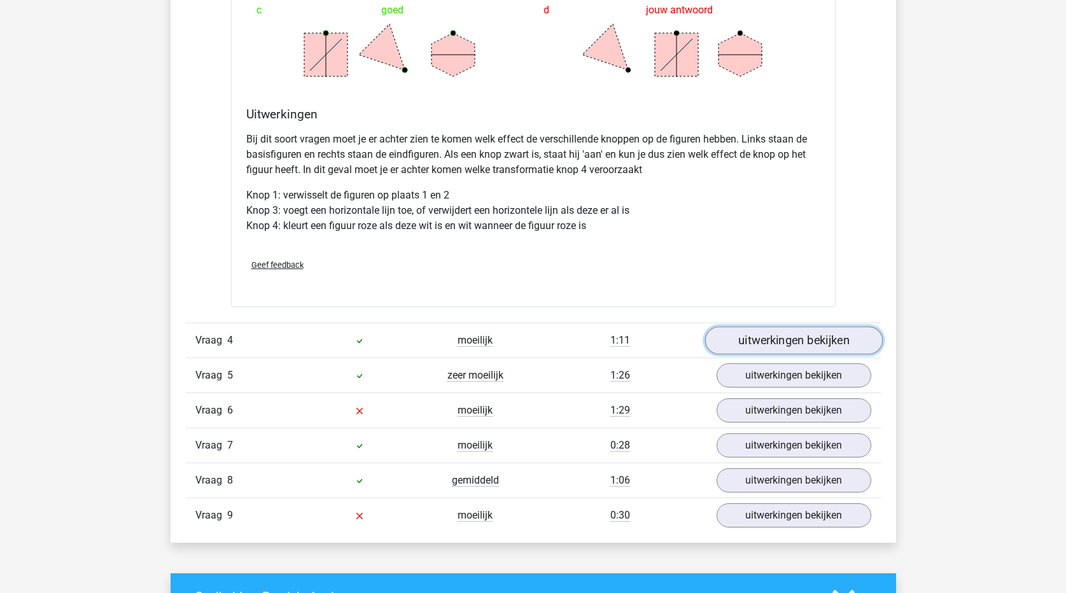
click at [802, 345] on link "uitwerkingen bekijken" at bounding box center [792, 341] width 177 height 28
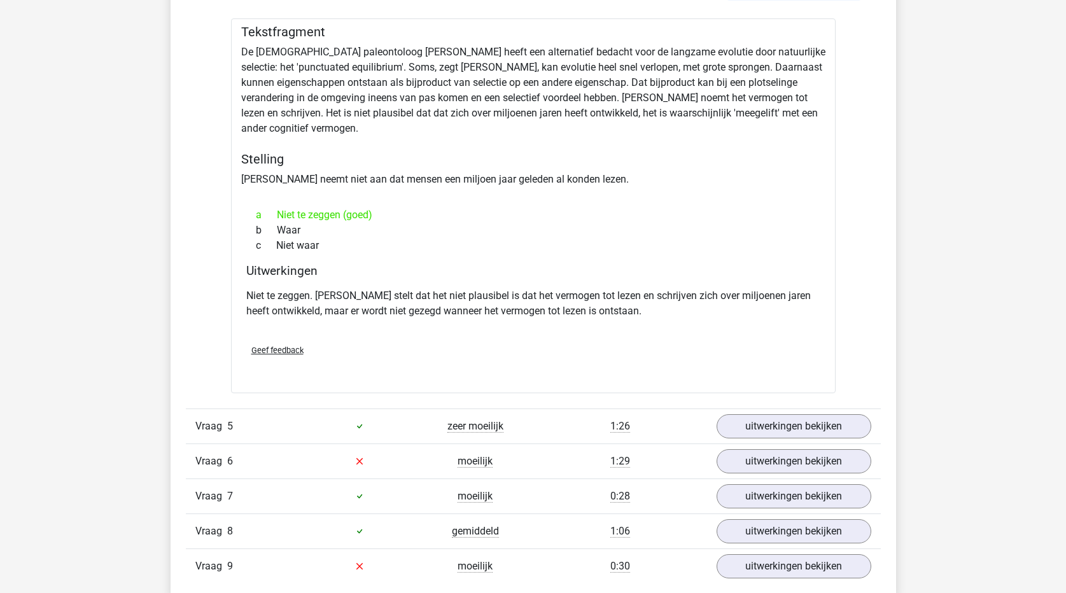
scroll to position [2919, 0]
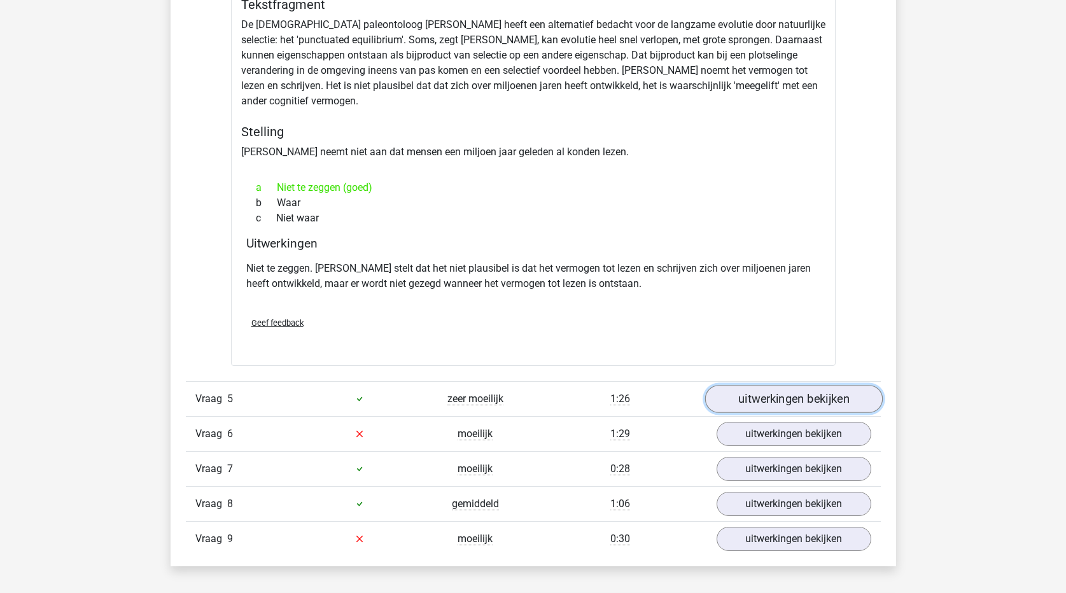
click at [767, 405] on link "uitwerkingen bekijken" at bounding box center [792, 399] width 177 height 28
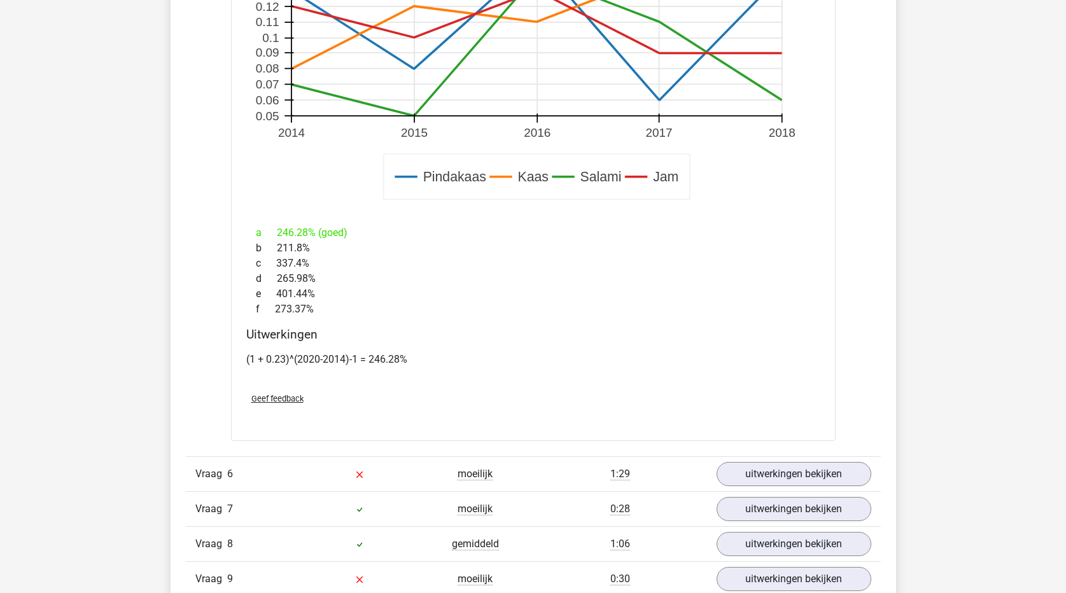
scroll to position [3809, 0]
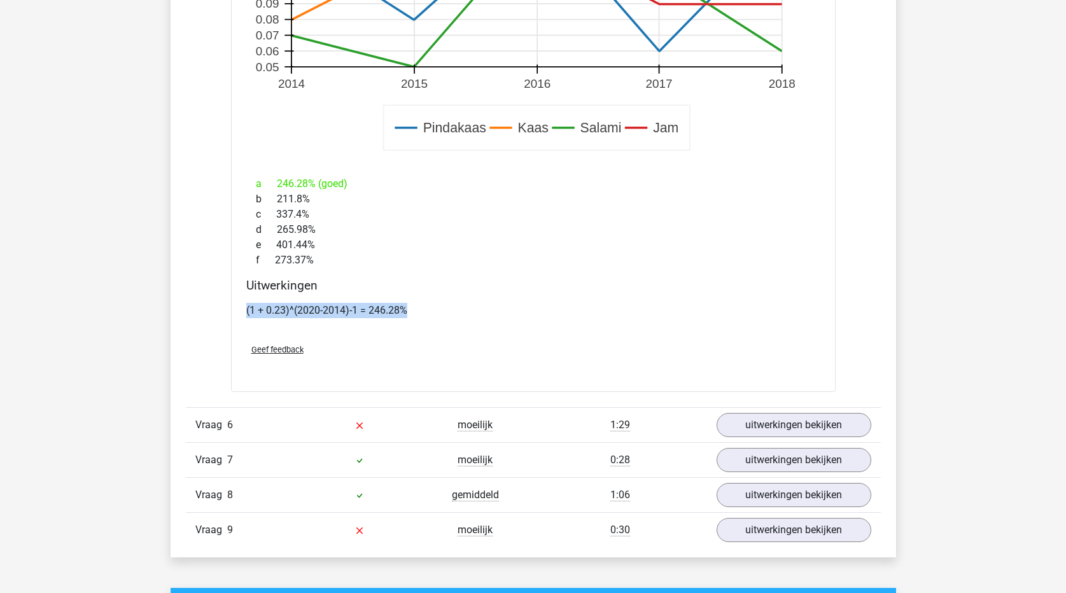
drag, startPoint x: 415, startPoint y: 310, endPoint x: 247, endPoint y: 298, distance: 167.8
click at [247, 298] on div "(1 + 0.23)^(2020-2014)-1 = 246.28%" at bounding box center [533, 316] width 574 height 36
click at [536, 319] on div "(1 + 0.23)^(2020-2014)-1 = 246.28%" at bounding box center [533, 316] width 574 height 36
copy p "(1 + 0.23)^(2020-2014)-1 = 246.28%"
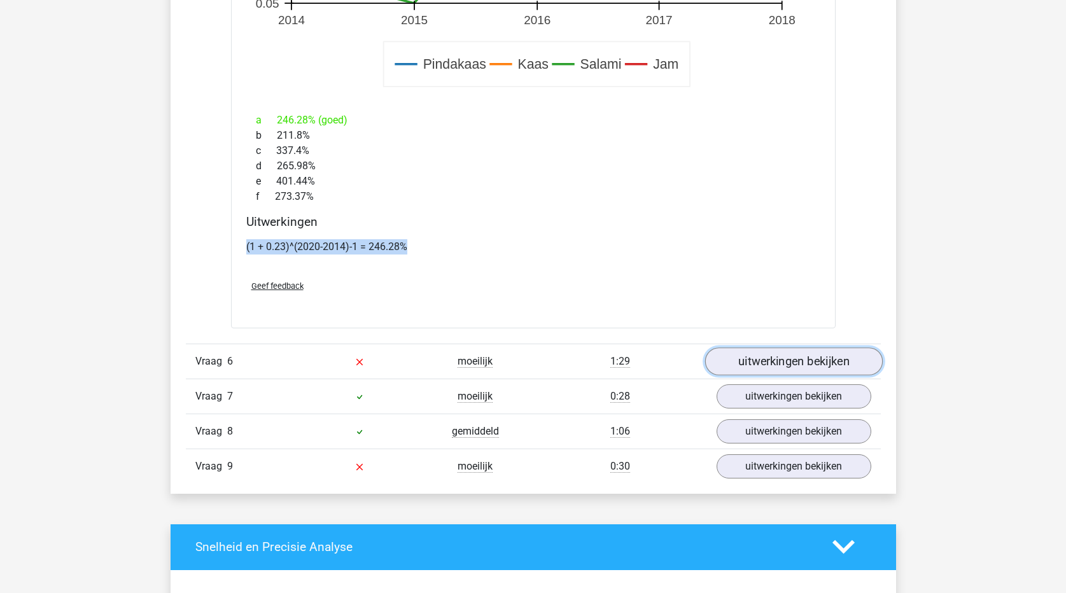
click at [765, 368] on link "uitwerkingen bekijken" at bounding box center [792, 361] width 177 height 28
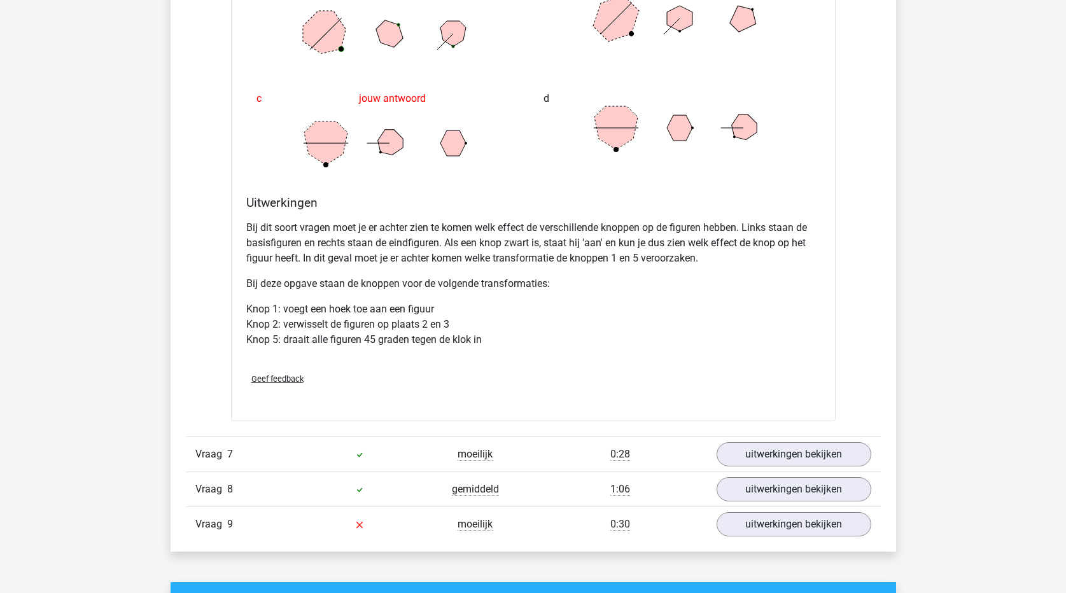
scroll to position [4700, 0]
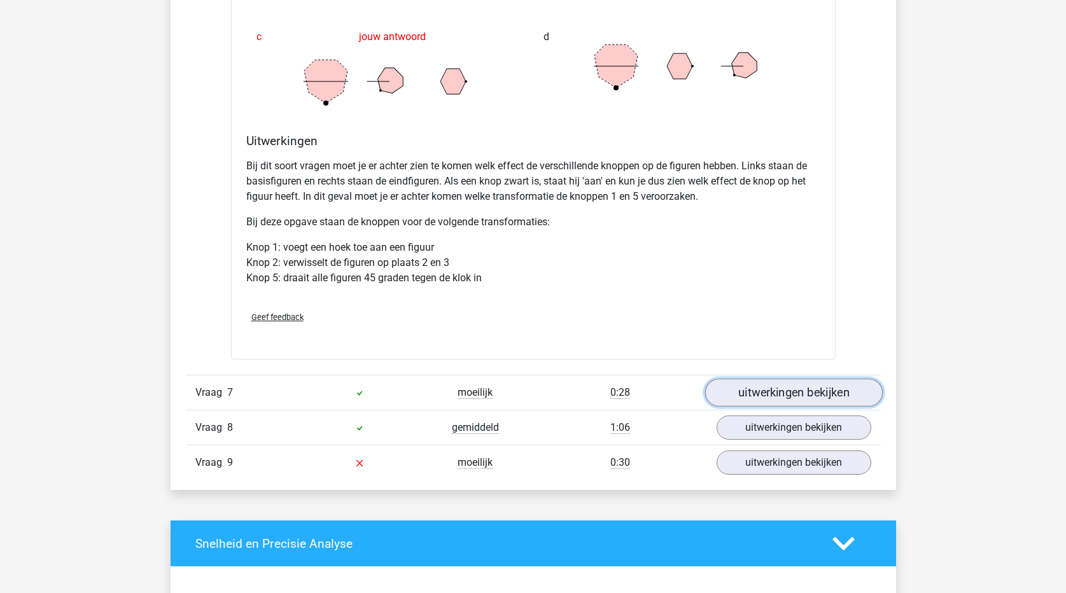
click at [748, 399] on link "uitwerkingen bekijken" at bounding box center [792, 393] width 177 height 28
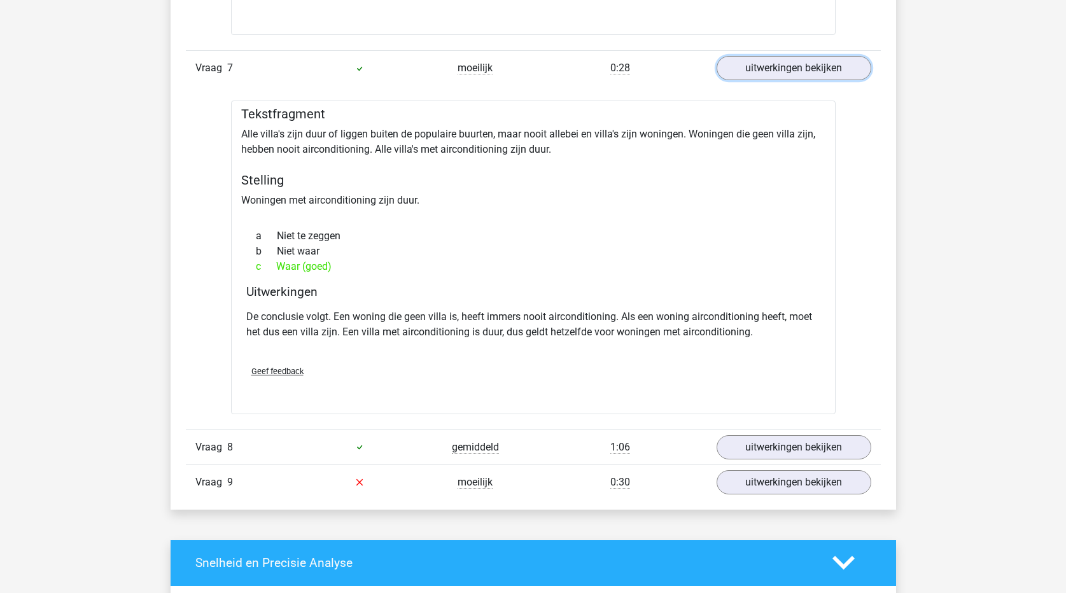
scroll to position [5082, 0]
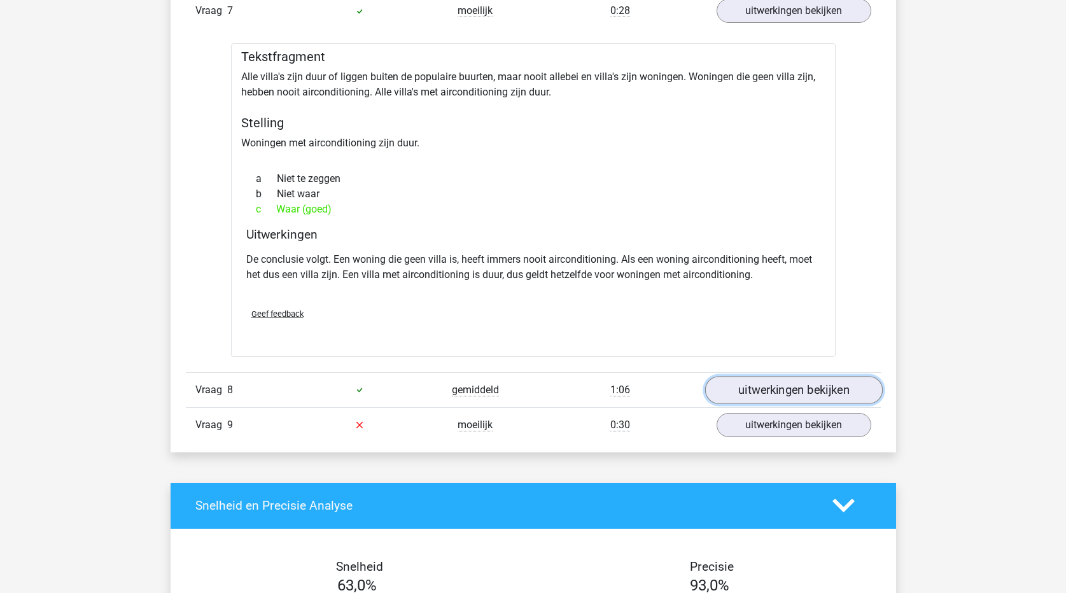
click at [791, 394] on link "uitwerkingen bekijken" at bounding box center [792, 390] width 177 height 28
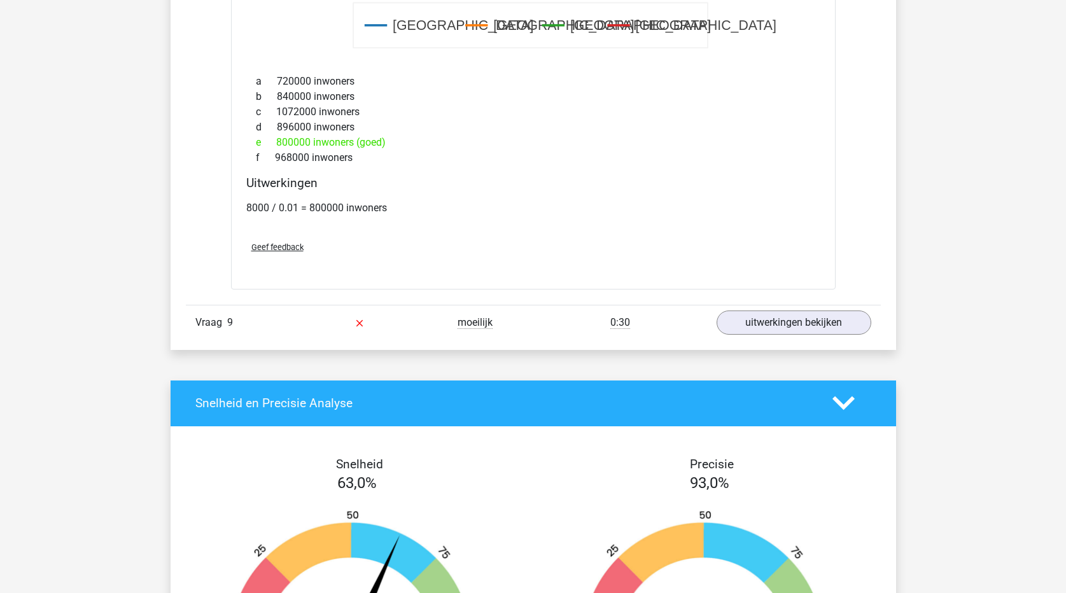
scroll to position [6036, 0]
click at [751, 328] on link "uitwerkingen bekijken" at bounding box center [792, 322] width 177 height 28
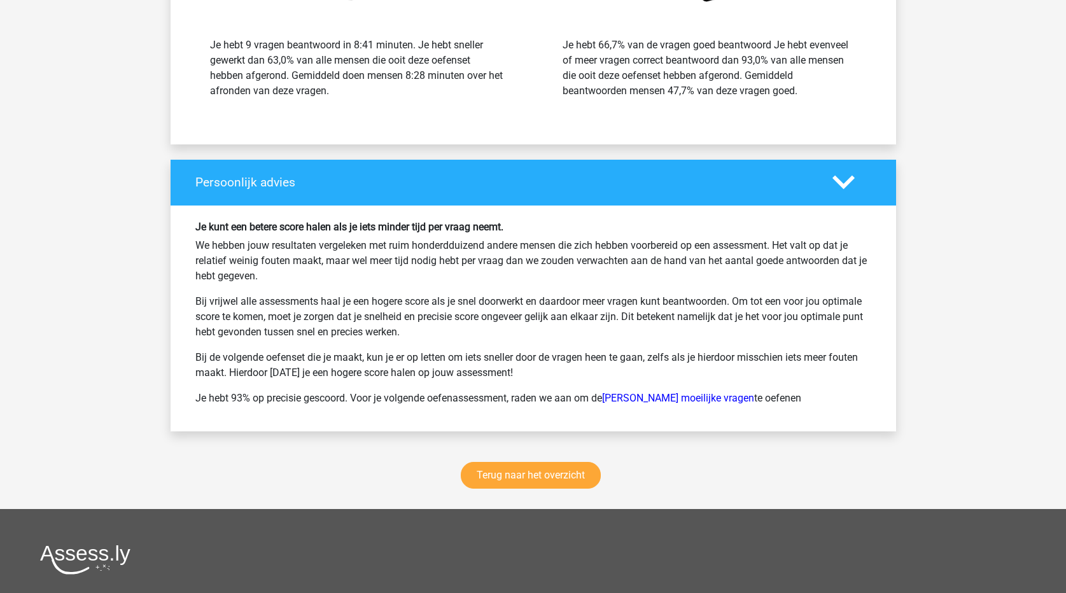
scroll to position [7499, 0]
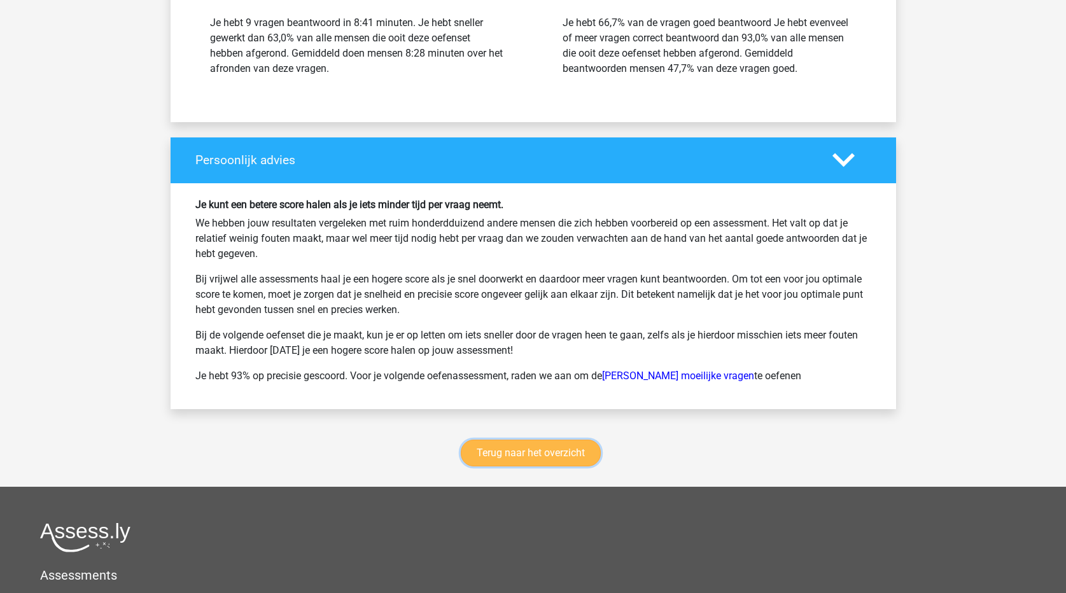
click at [501, 453] on link "Terug naar het overzicht" at bounding box center [531, 453] width 140 height 27
